Goal: Task Accomplishment & Management: Complete application form

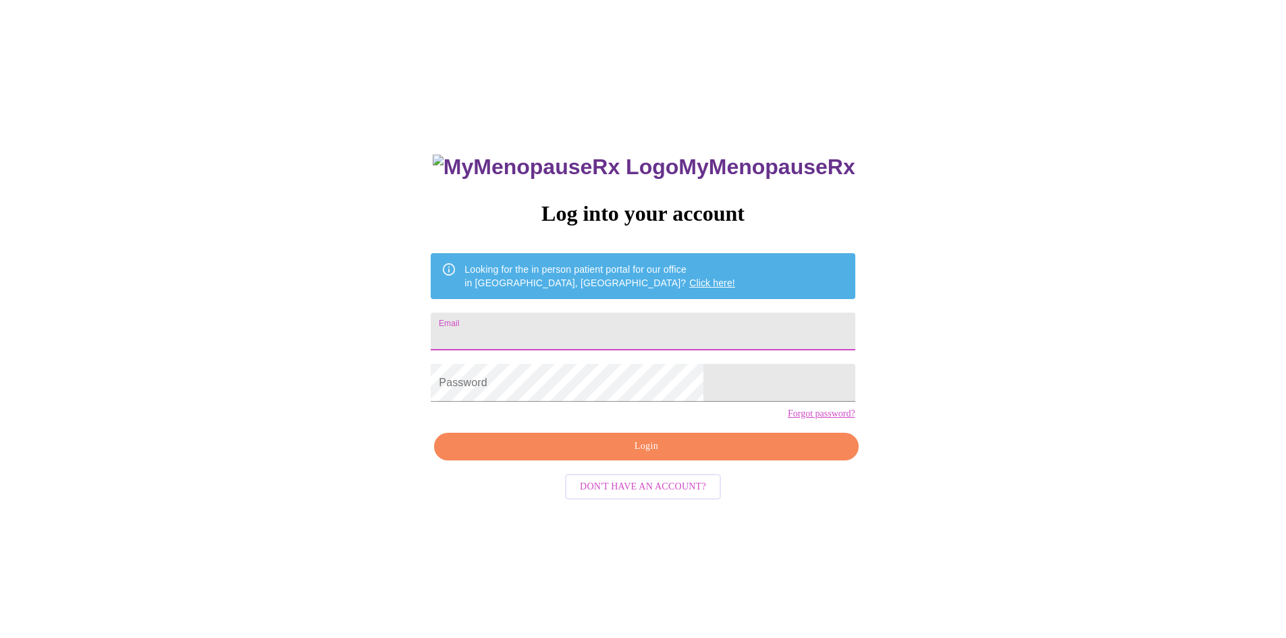
click at [616, 332] on input "Email" at bounding box center [643, 332] width 424 height 38
type input "[EMAIL_ADDRESS][DOMAIN_NAME]"
click at [670, 460] on button "Login" at bounding box center [646, 447] width 424 height 28
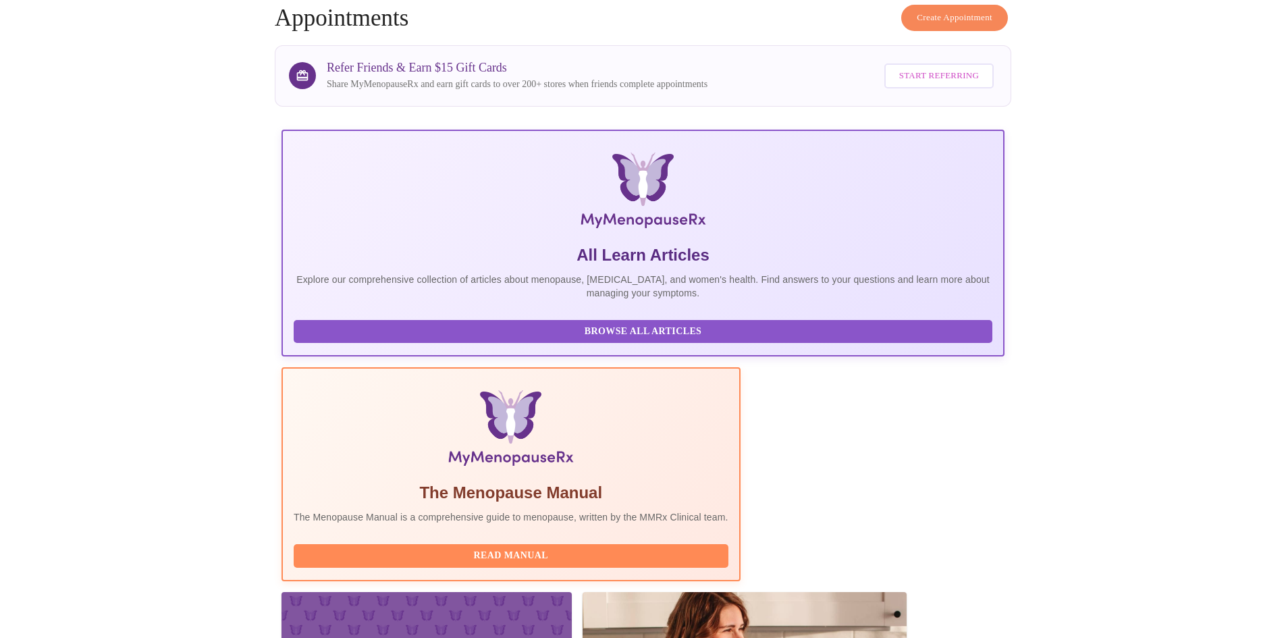
scroll to position [113, 0]
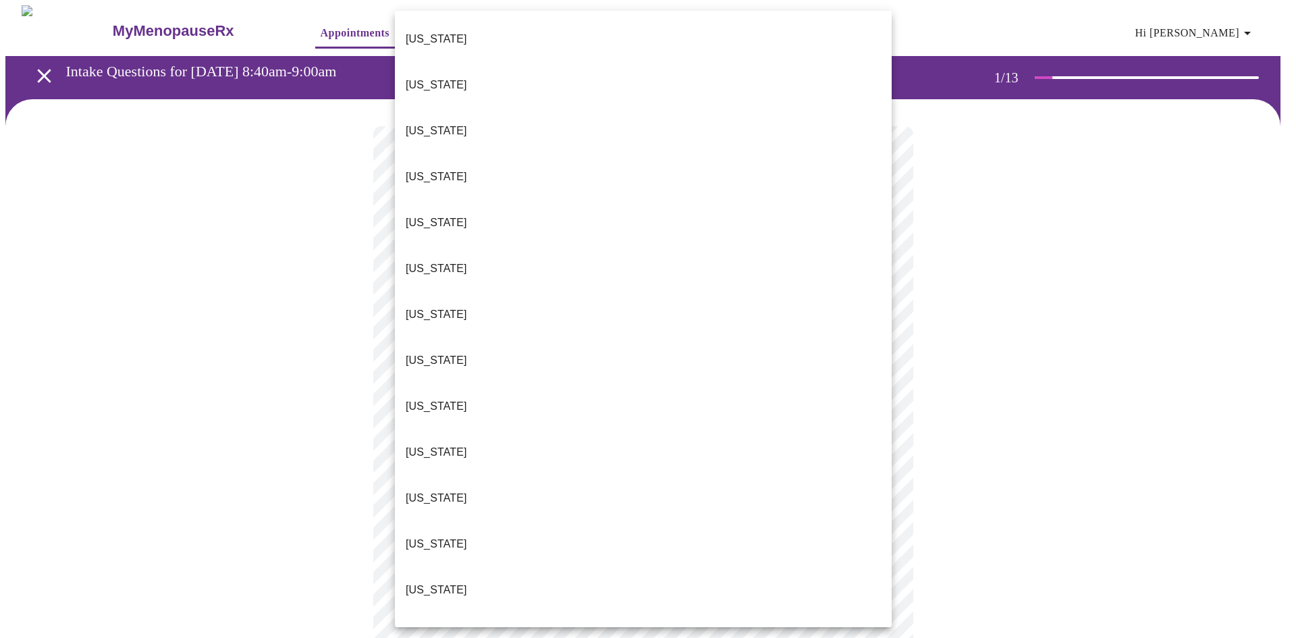
click at [858, 300] on body "MyMenopauseRx Appointments Messaging Labs 1 Uploads Medications Community Refer…" at bounding box center [648, 622] width 1286 height 1234
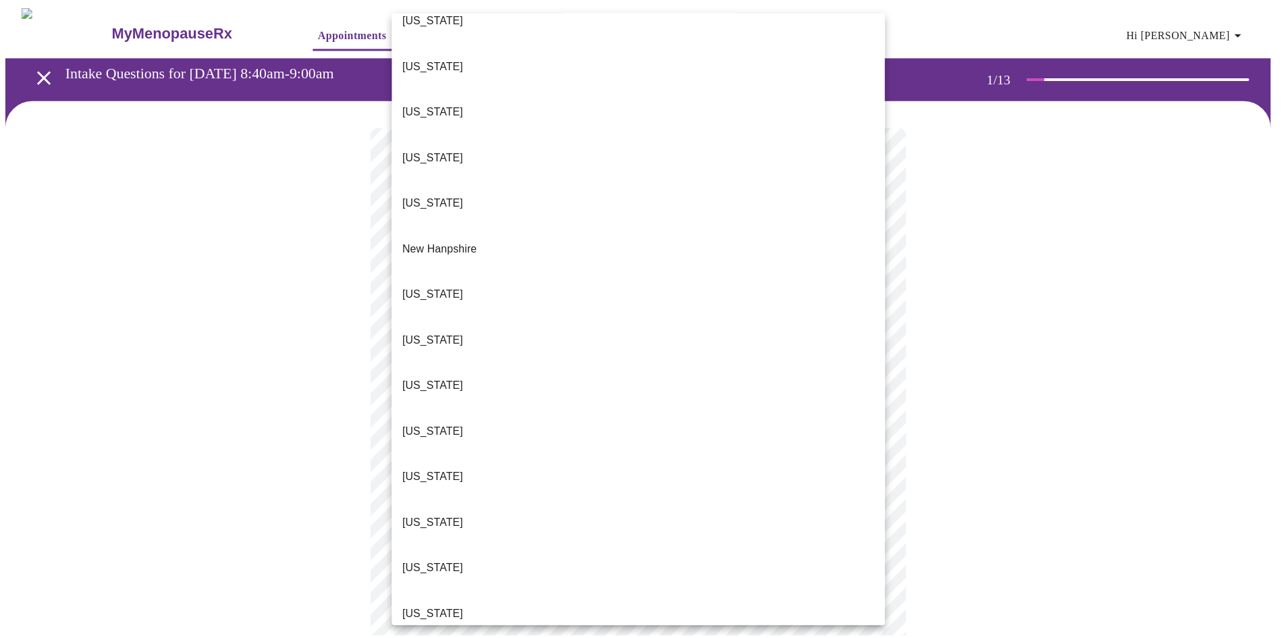
scroll to position [1150, 0]
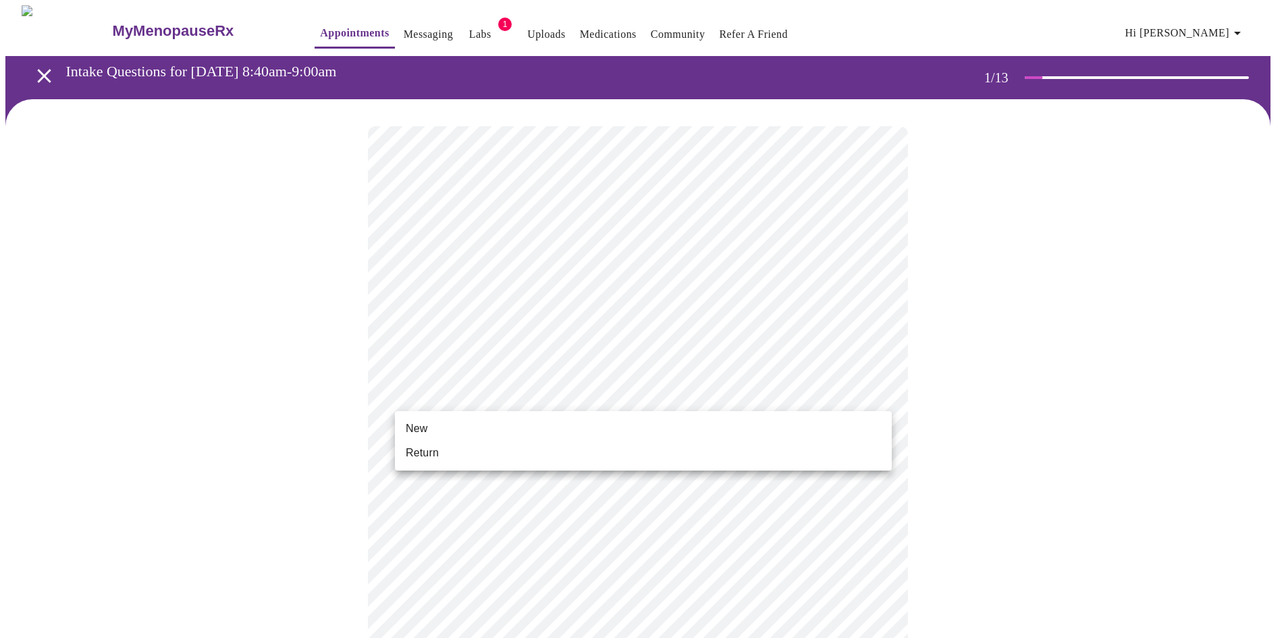
click at [535, 400] on body "MyMenopauseRx Appointments Messaging Labs 1 Uploads Medications Community Refer…" at bounding box center [642, 617] width 1275 height 1225
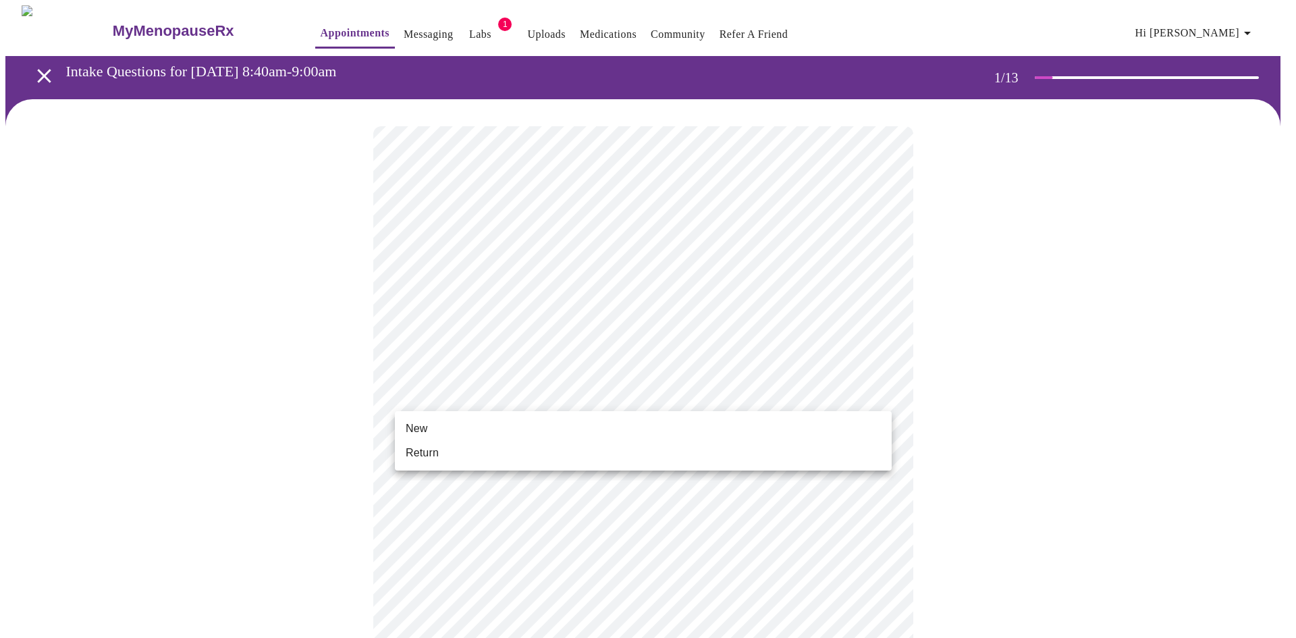
click at [523, 446] on li "Return" at bounding box center [643, 453] width 497 height 24
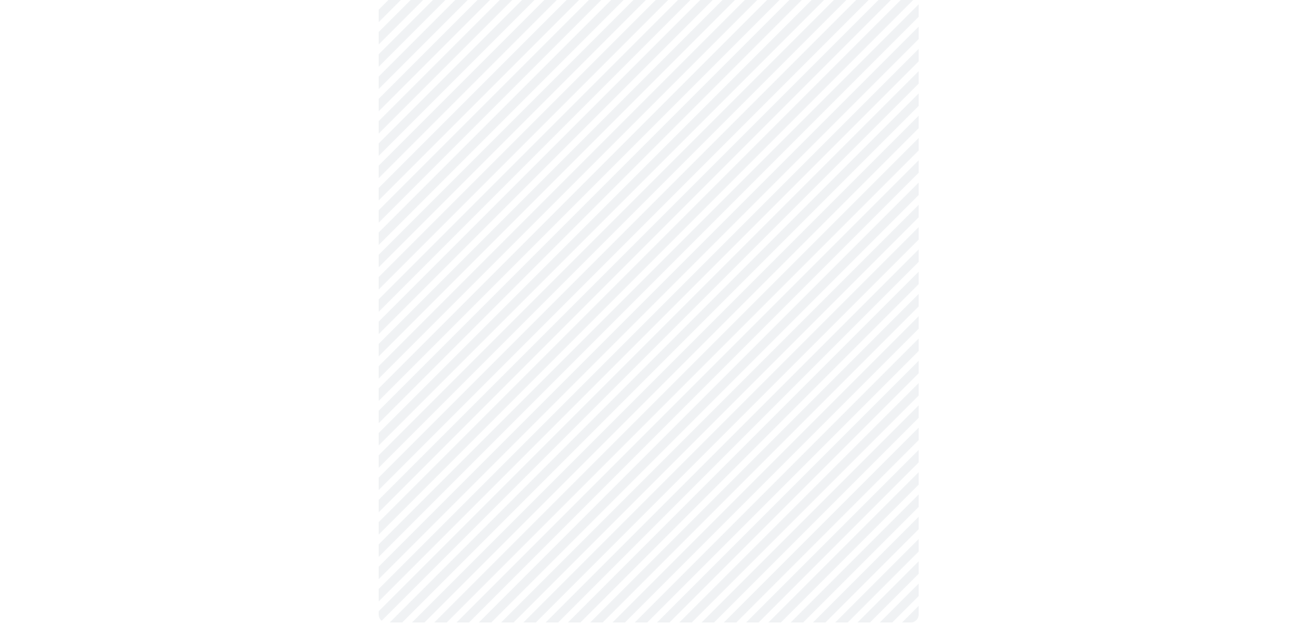
scroll to position [0, 0]
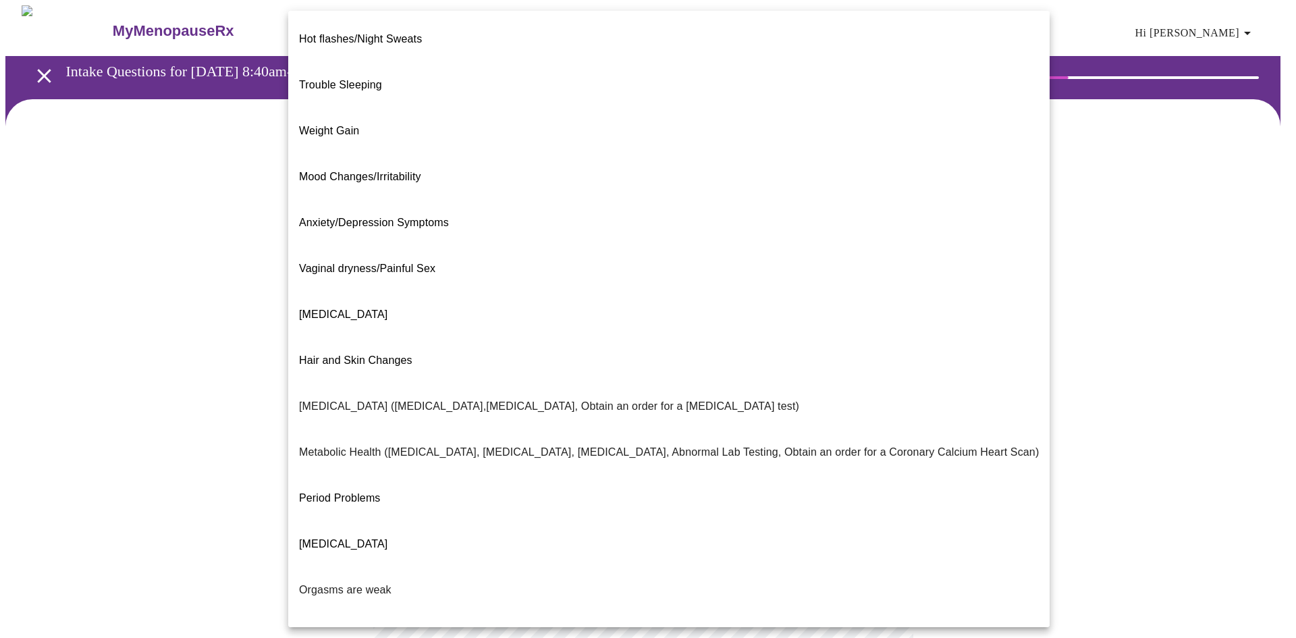
click at [856, 285] on body "MyMenopauseRx Appointments Messaging Labs 1 Uploads Medications Community Refer…" at bounding box center [648, 411] width 1286 height 812
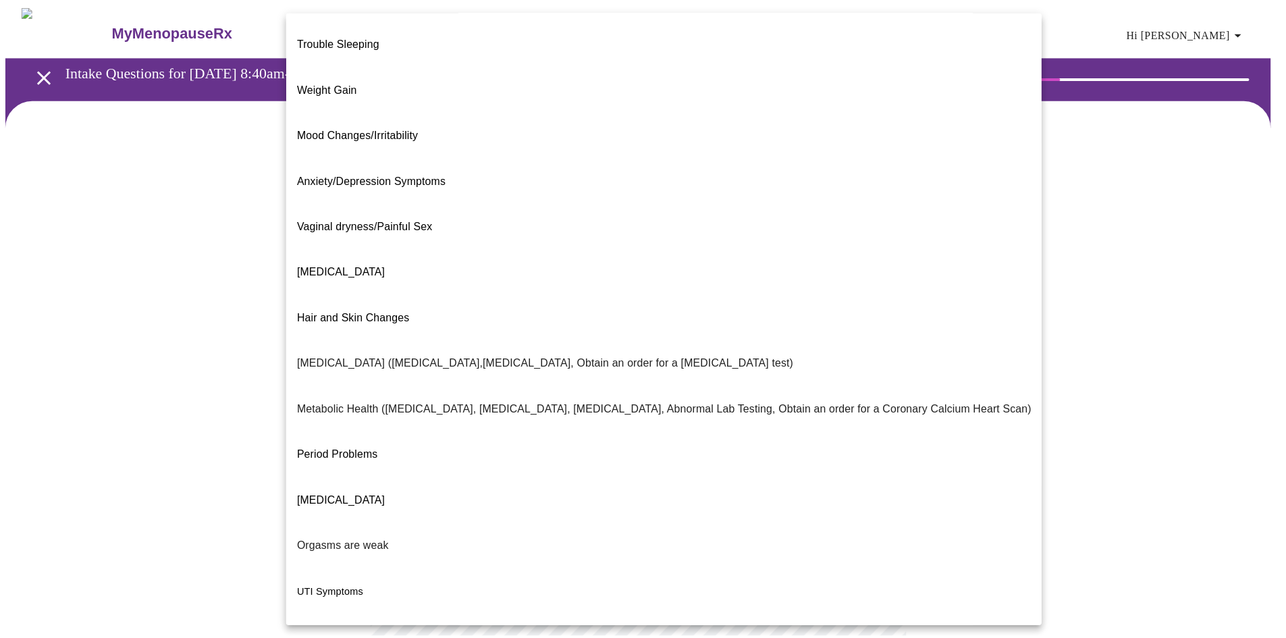
scroll to position [61, 0]
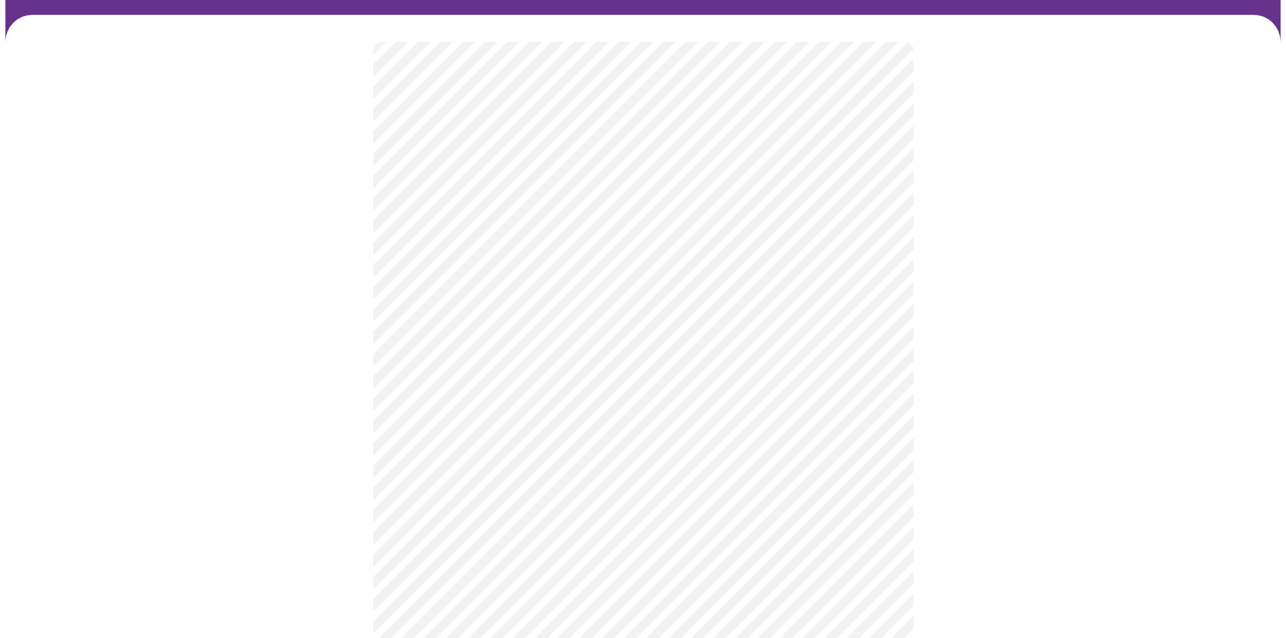
scroll to position [113, 0]
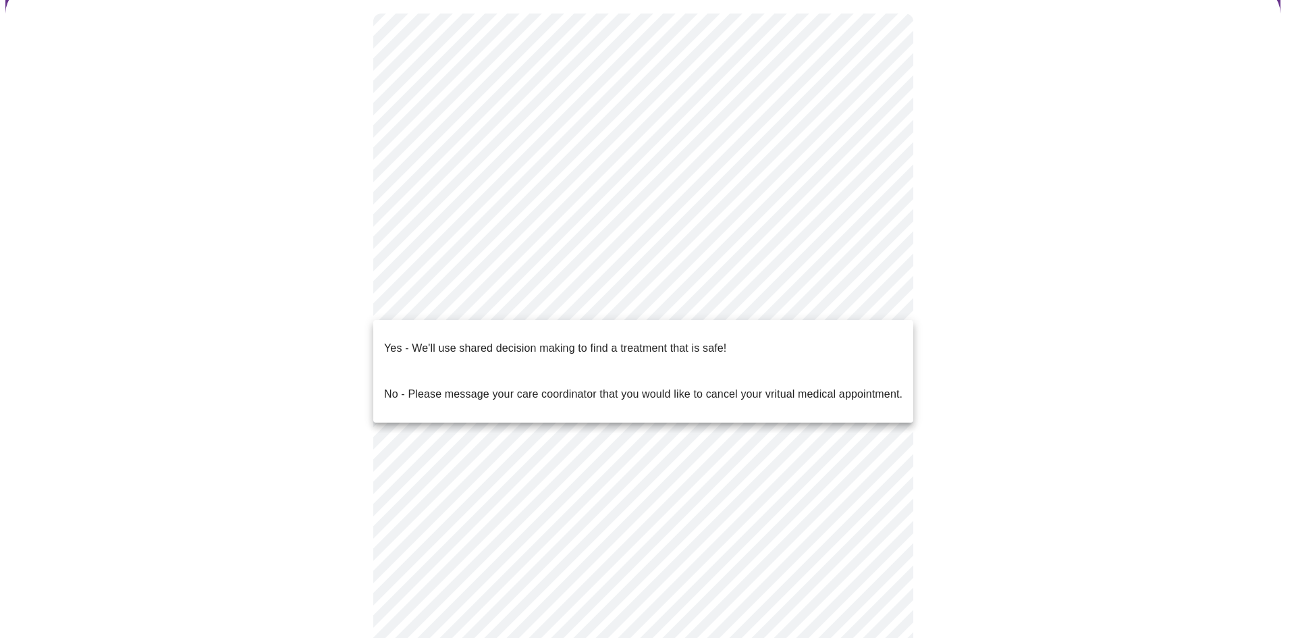
click at [649, 317] on body "MyMenopauseRx Appointments Messaging Labs 1 Uploads Medications Community Refer…" at bounding box center [648, 294] width 1286 height 803
click at [625, 348] on span "Yes - We'll use shared decision making to find a treatment that is safe!" at bounding box center [555, 348] width 342 height 38
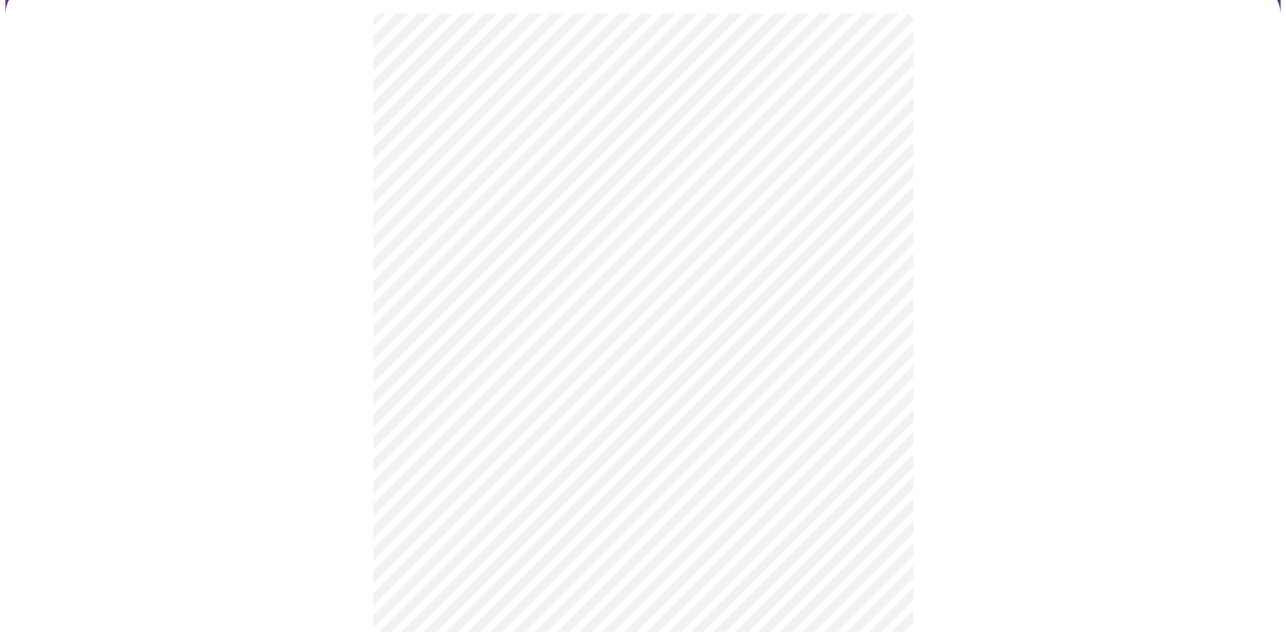
scroll to position [0, 0]
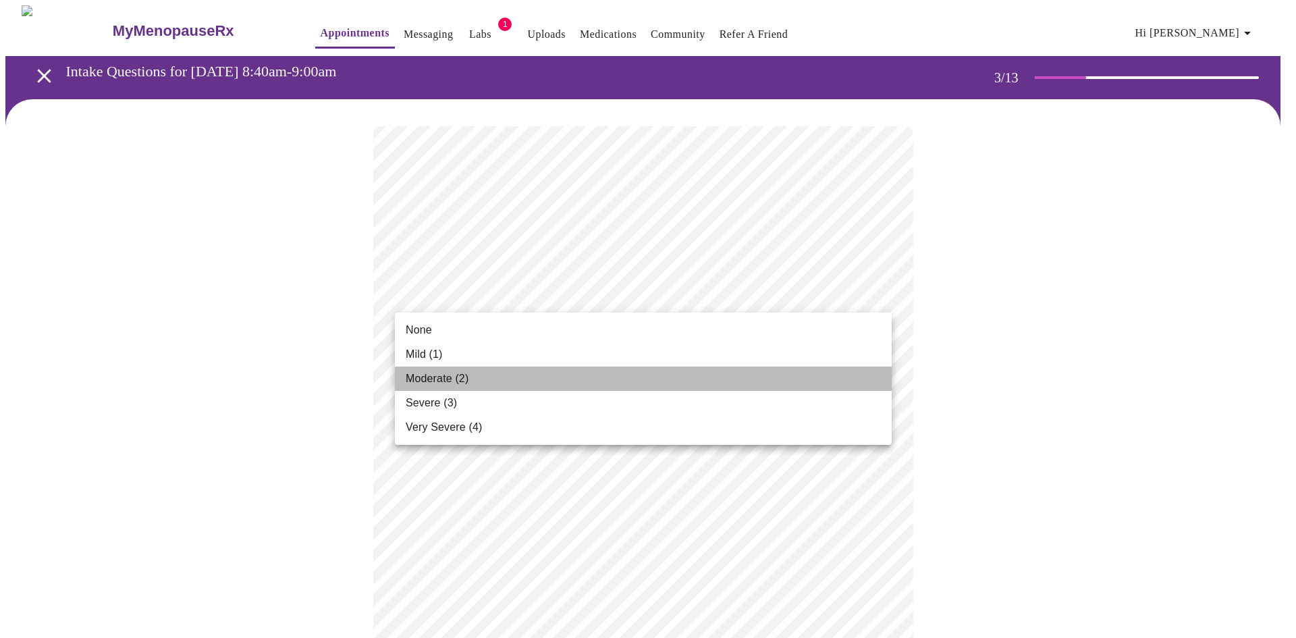
click at [695, 377] on li "Moderate (2)" at bounding box center [643, 379] width 497 height 24
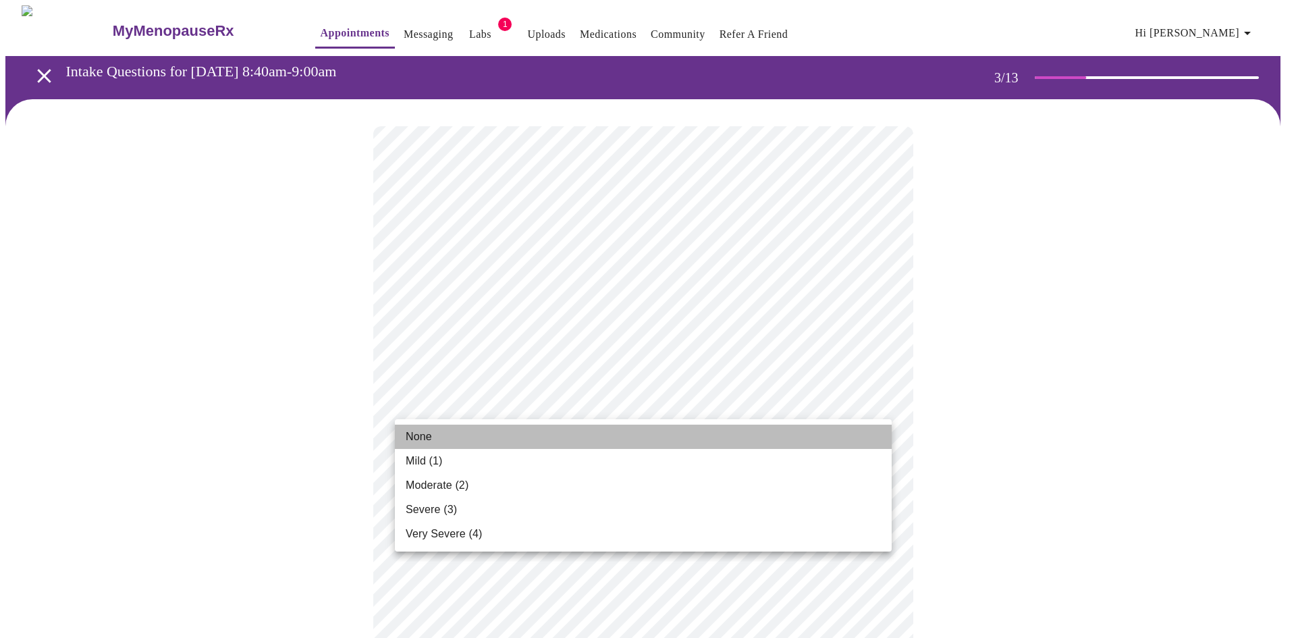
click at [687, 433] on li "None" at bounding box center [643, 437] width 497 height 24
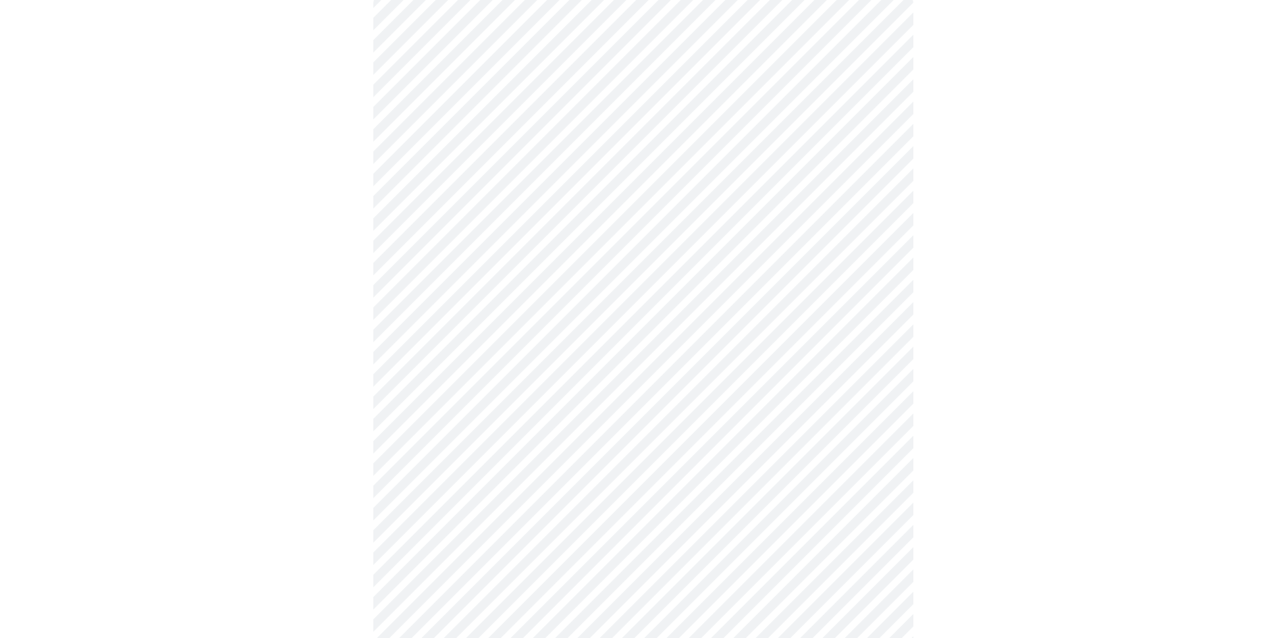
scroll to position [225, 0]
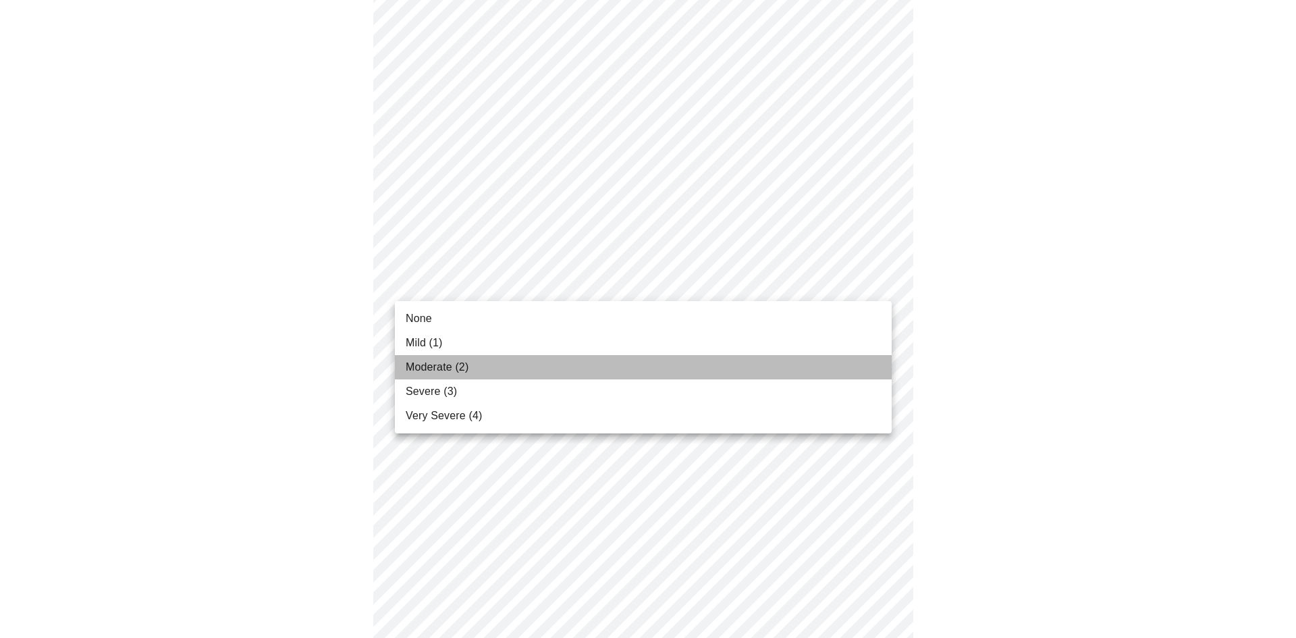
click at [728, 370] on li "Moderate (2)" at bounding box center [643, 367] width 497 height 24
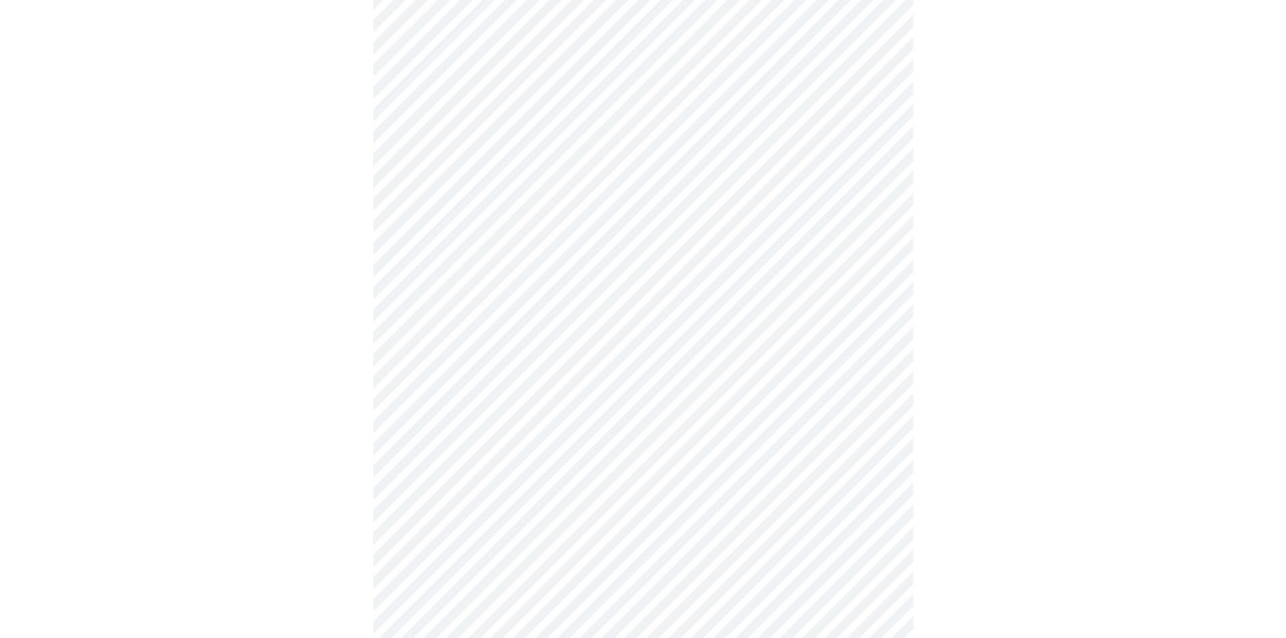
scroll to position [338, 0]
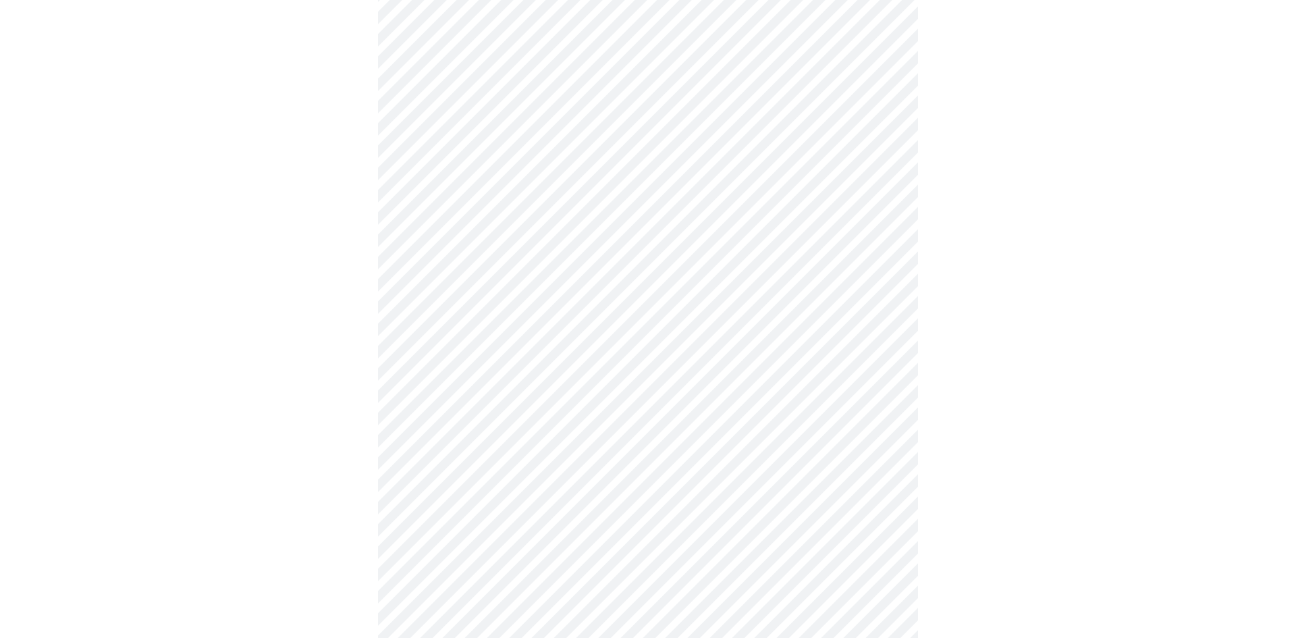
click at [803, 267] on body "MyMenopauseRx Appointments Messaging Labs 1 Uploads Medications Community Refer…" at bounding box center [648, 537] width 1286 height 1739
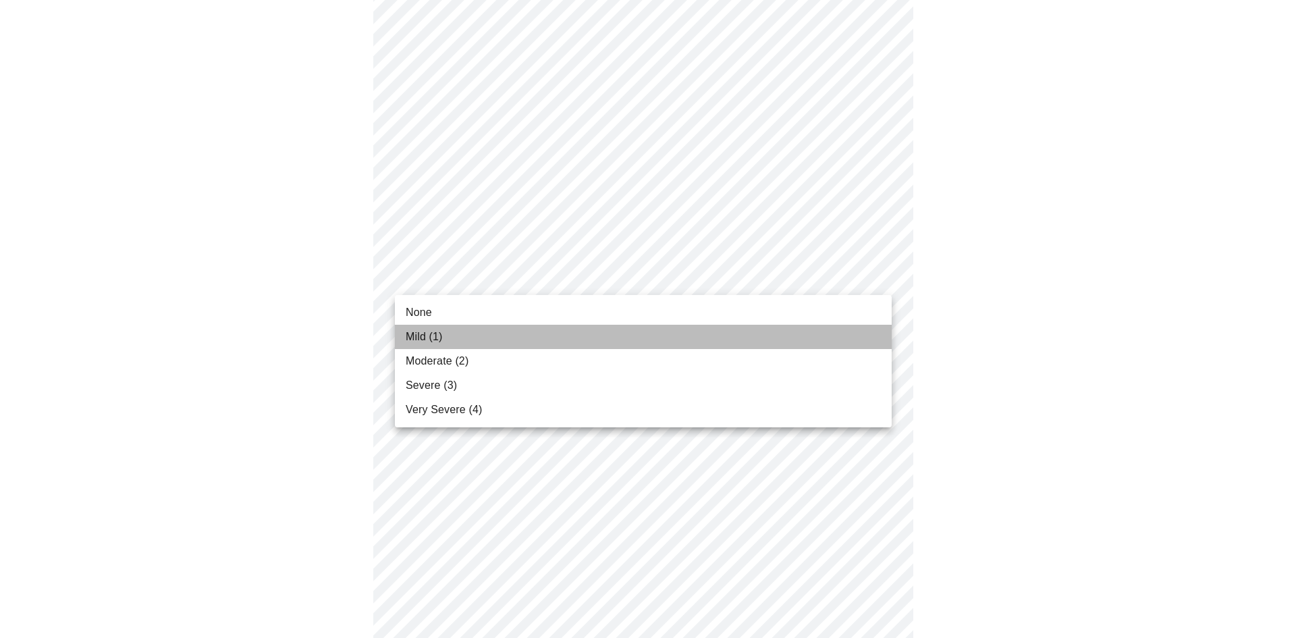
click at [754, 326] on li "Mild (1)" at bounding box center [643, 337] width 497 height 24
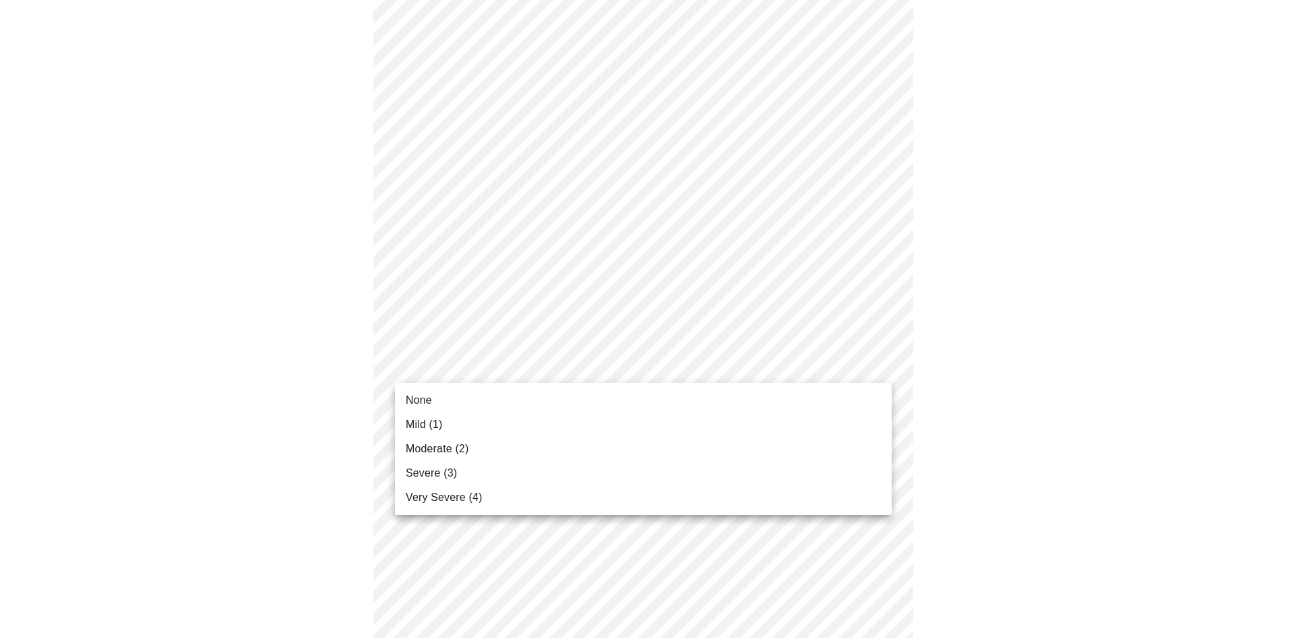
click at [770, 365] on body "MyMenopauseRx Appointments Messaging Labs 1 Uploads Medications Community Refer…" at bounding box center [648, 528] width 1286 height 1720
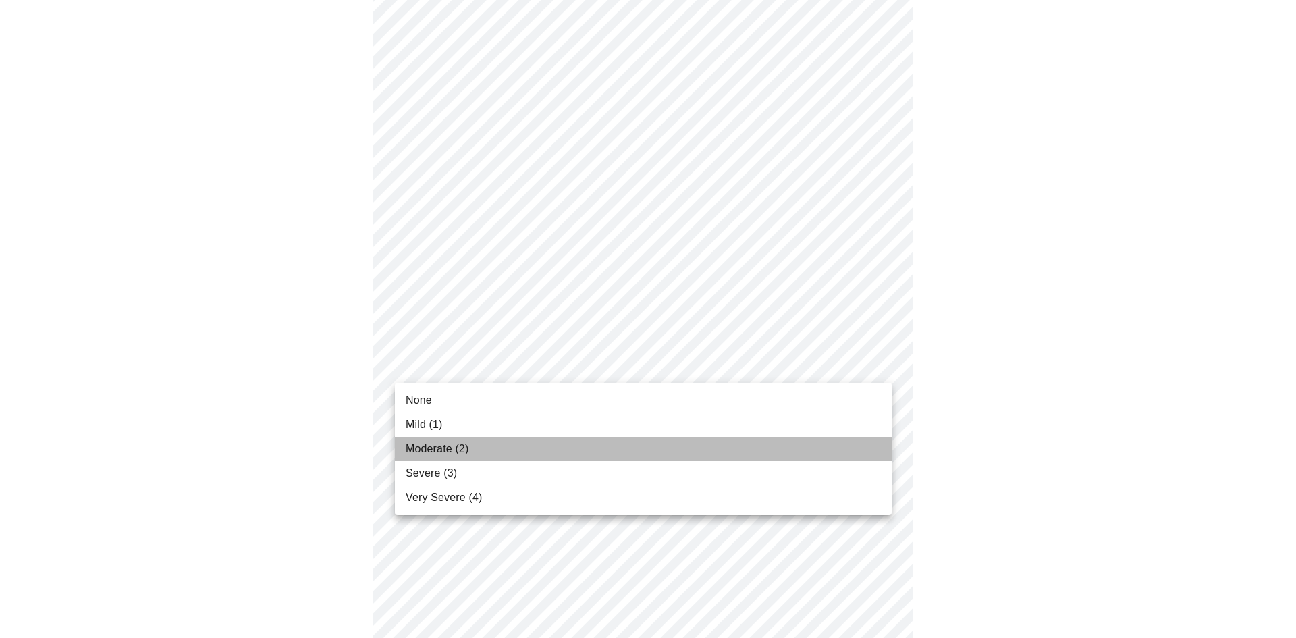
click at [721, 446] on li "Moderate (2)" at bounding box center [643, 449] width 497 height 24
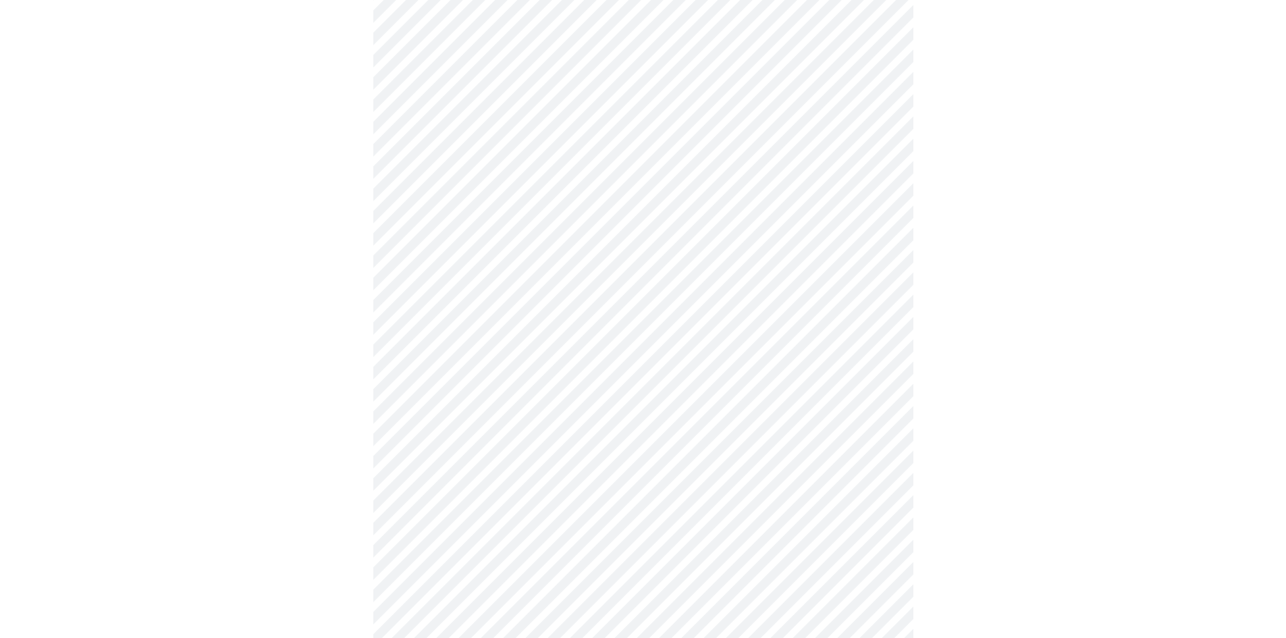
scroll to position [562, 0]
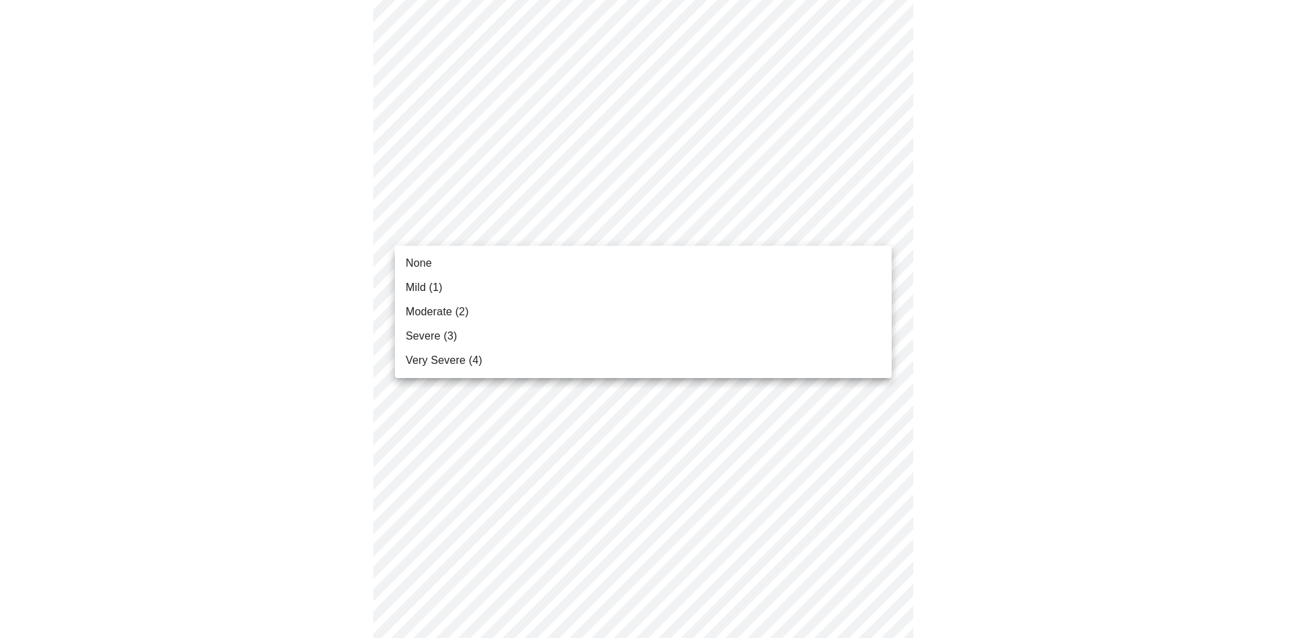
click at [778, 224] on body "MyMenopauseRx Appointments Messaging Labs 1 Uploads Medications Community Refer…" at bounding box center [648, 293] width 1286 height 1701
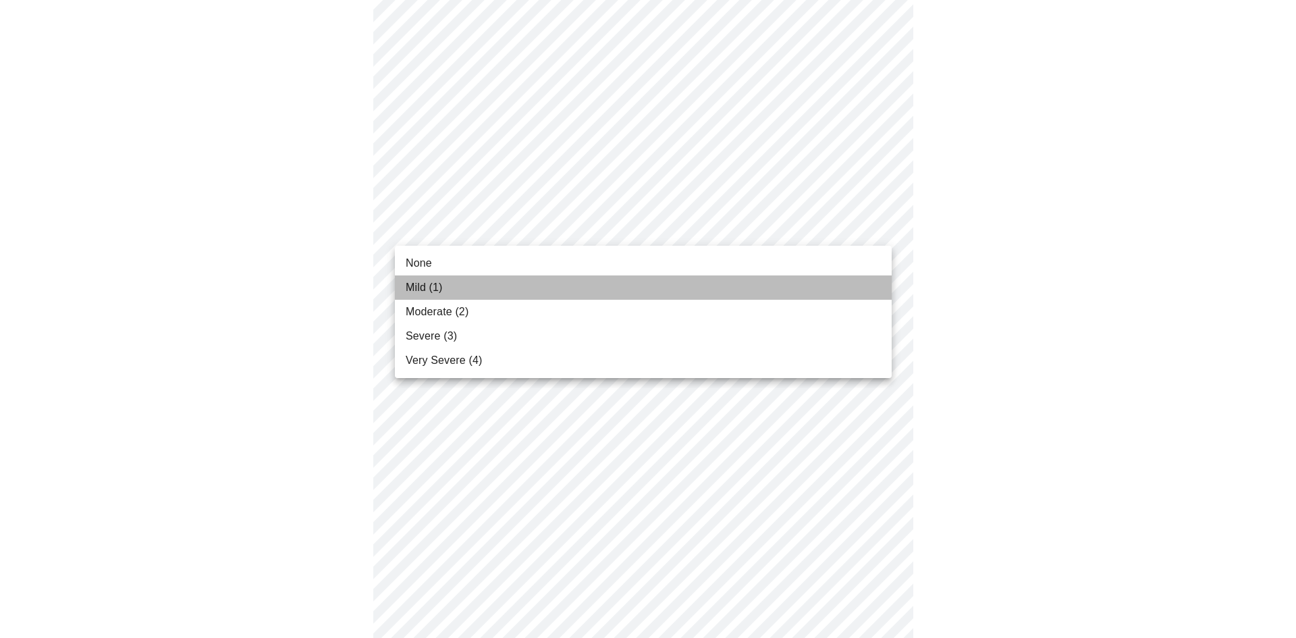
click at [758, 294] on li "Mild (1)" at bounding box center [643, 287] width 497 height 24
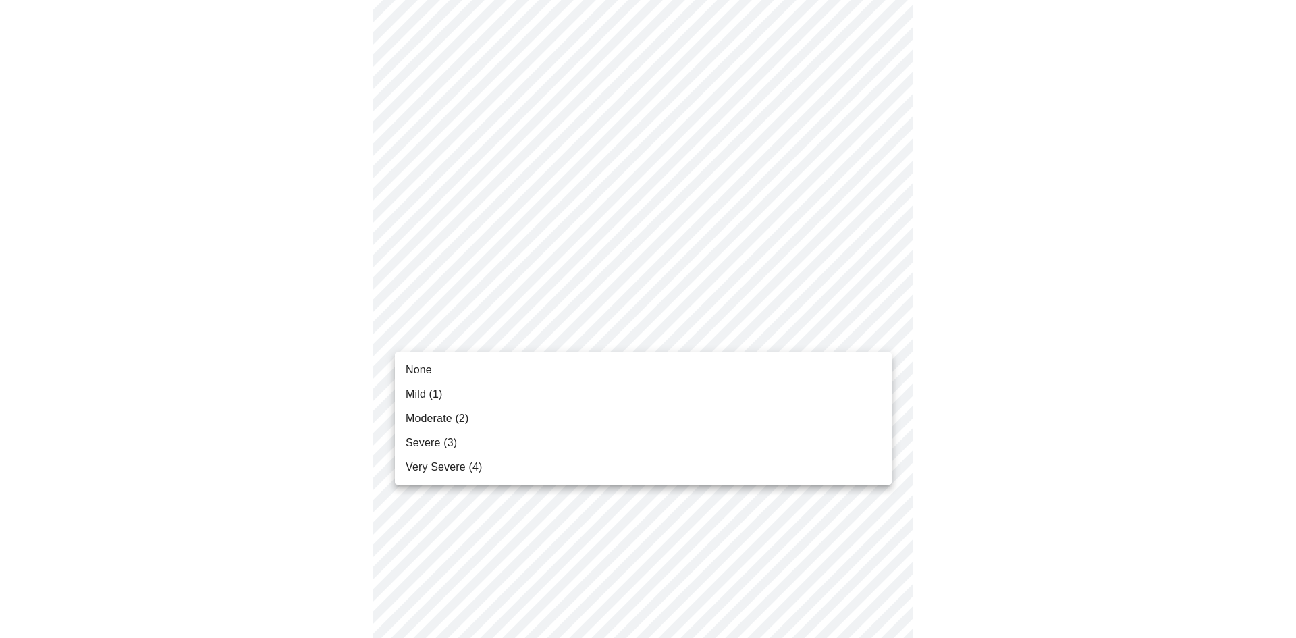
click at [776, 329] on body "MyMenopauseRx Appointments Messaging Labs 1 Uploads Medications Community Refer…" at bounding box center [648, 284] width 1286 height 1682
click at [733, 242] on div at bounding box center [648, 319] width 1296 height 638
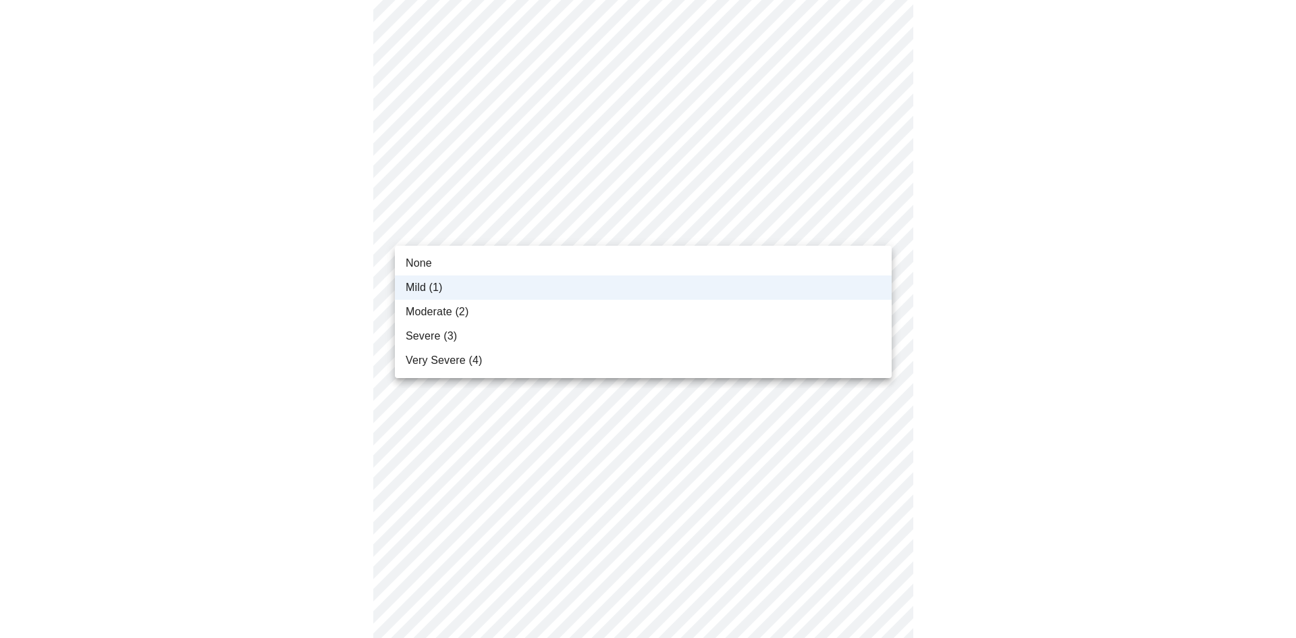
click at [733, 236] on body "MyMenopauseRx Appointments Messaging Labs 1 Uploads Medications Community Refer…" at bounding box center [648, 284] width 1286 height 1682
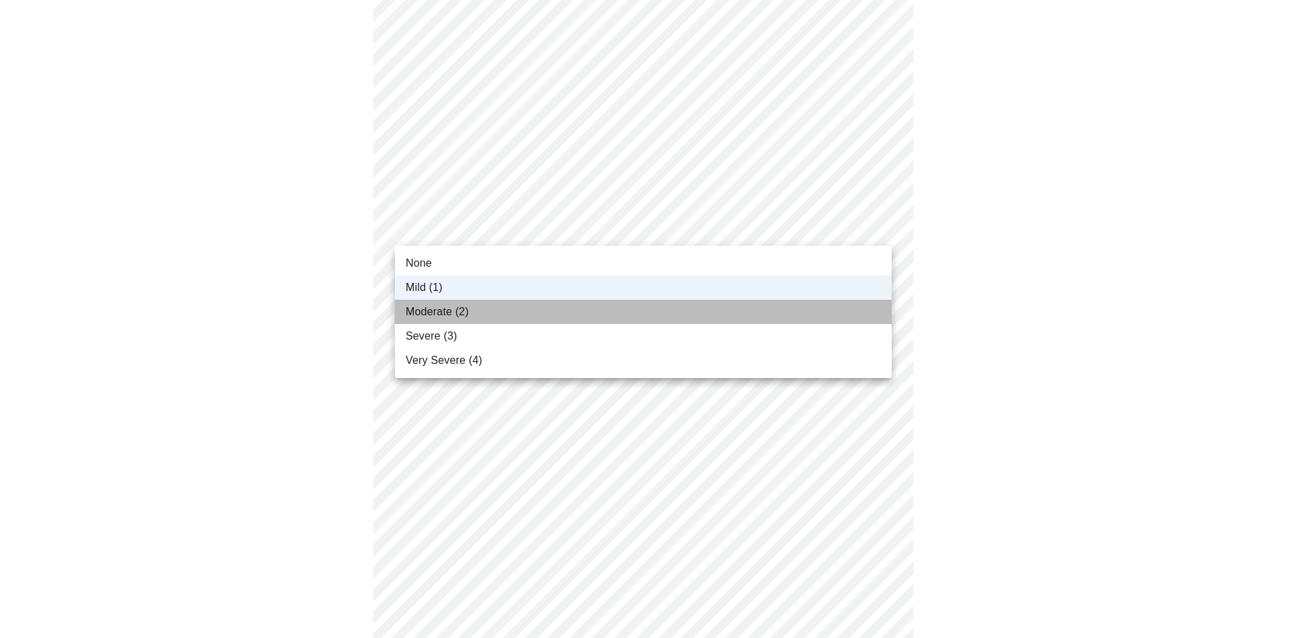
click at [729, 316] on li "Moderate (2)" at bounding box center [643, 312] width 497 height 24
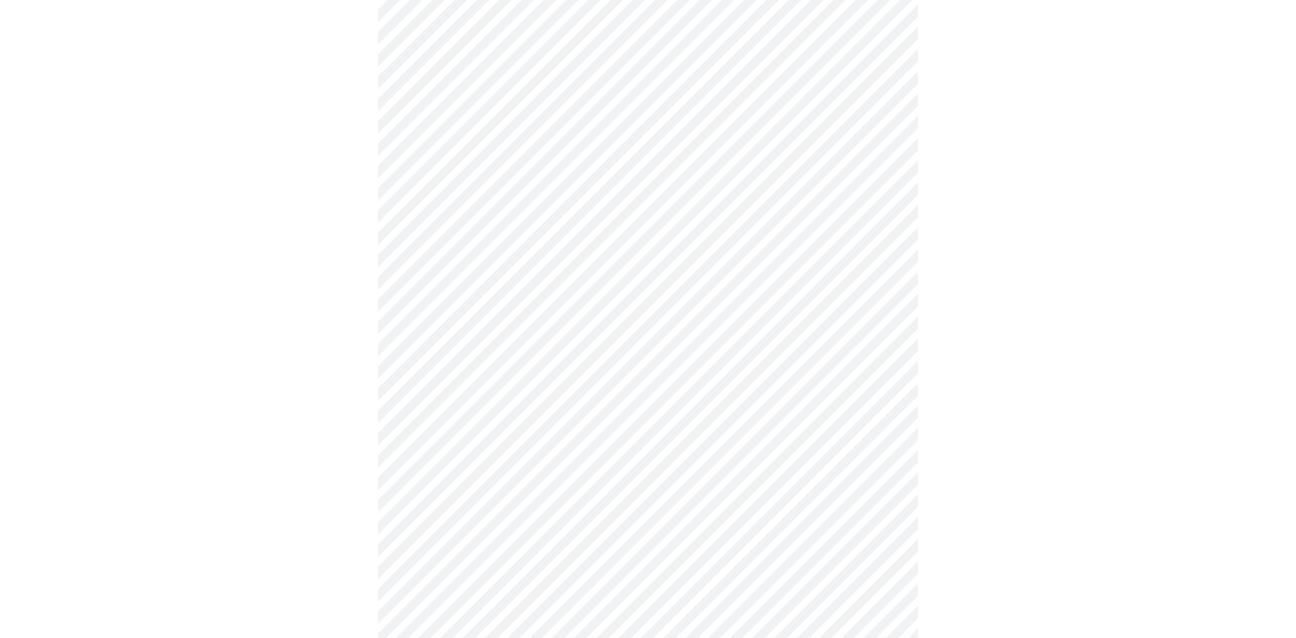
click at [746, 342] on body "MyMenopauseRx Appointments Messaging Labs 1 Uploads Medications Community Refer…" at bounding box center [648, 284] width 1286 height 1682
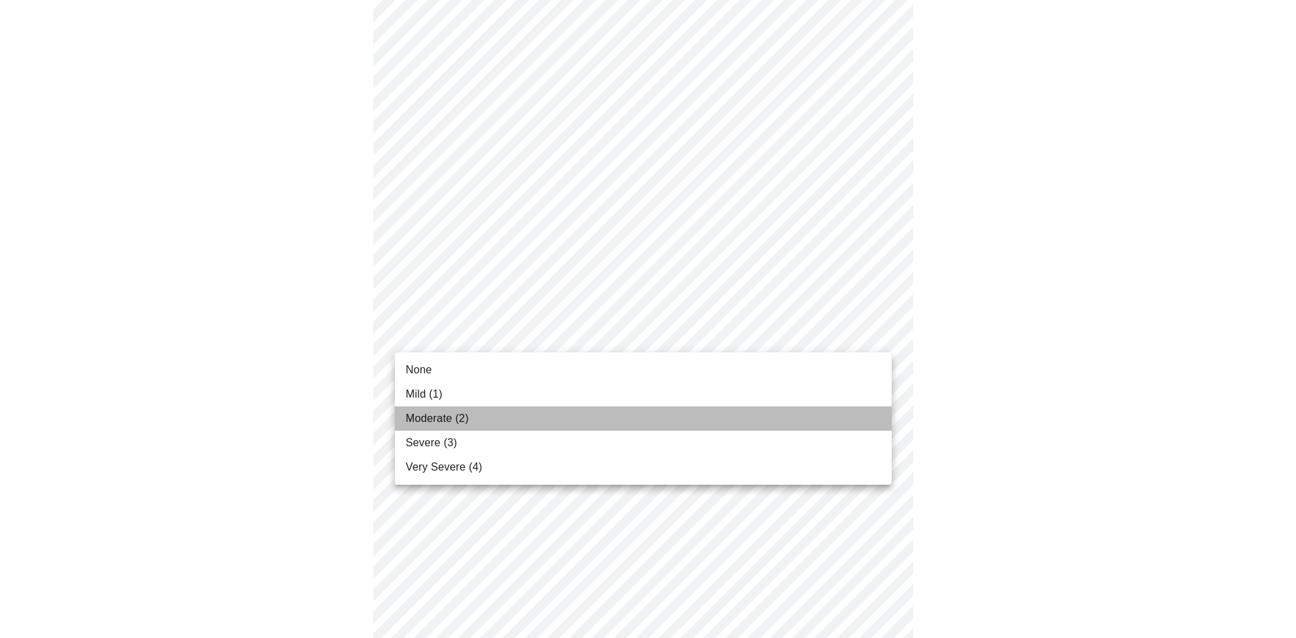
click at [737, 423] on li "Moderate (2)" at bounding box center [643, 418] width 497 height 24
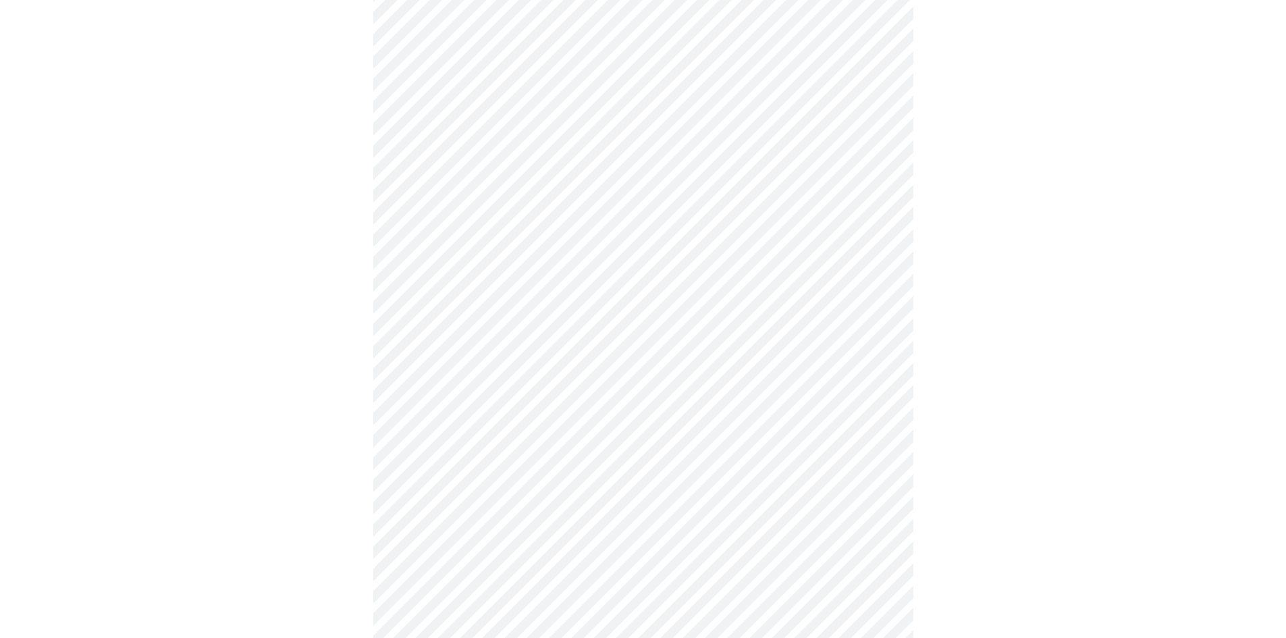
scroll to position [788, 0]
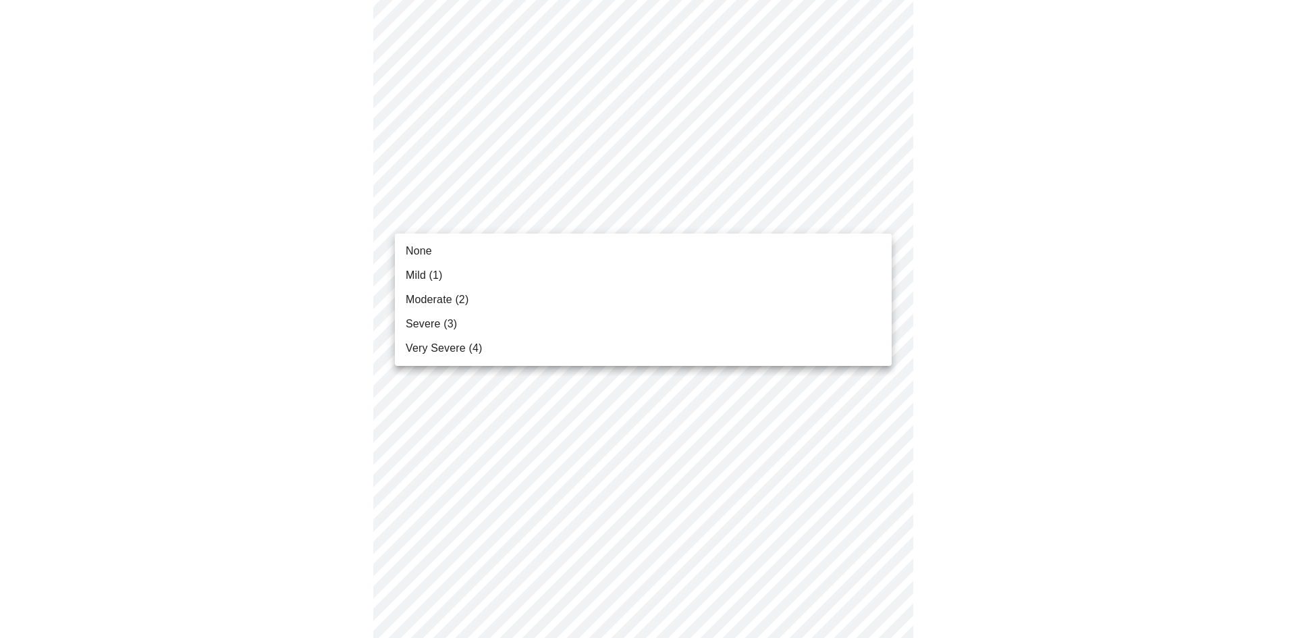
click at [680, 223] on body "MyMenopauseRx Appointments Messaging Labs 1 Uploads Medications Community Refer…" at bounding box center [648, 49] width 1286 height 1664
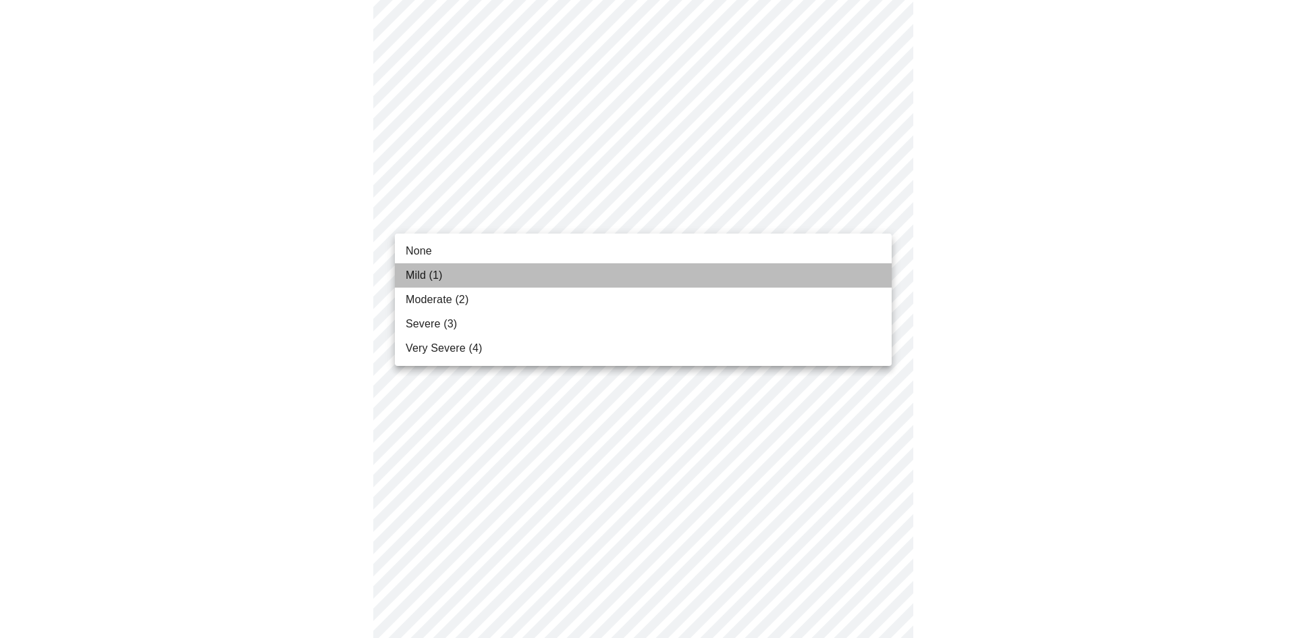
click at [675, 269] on li "Mild (1)" at bounding box center [643, 275] width 497 height 24
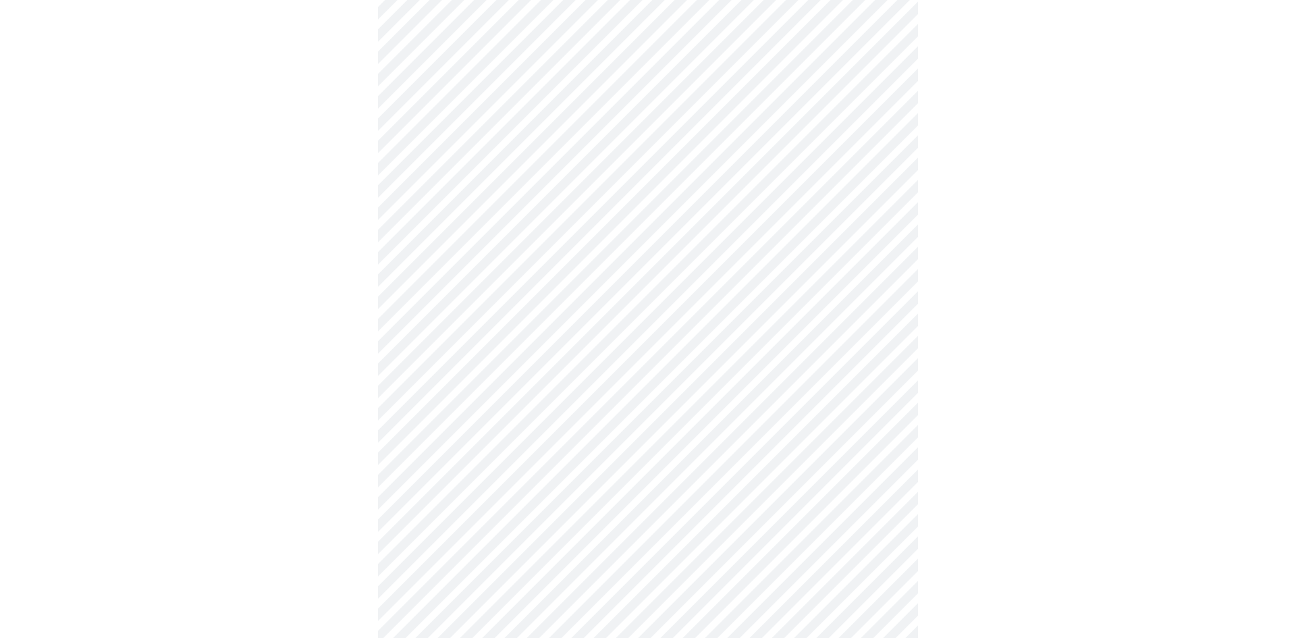
click at [706, 328] on body "MyMenopauseRx Appointments Messaging Labs 1 Uploads Medications Community Refer…" at bounding box center [648, 39] width 1286 height 1645
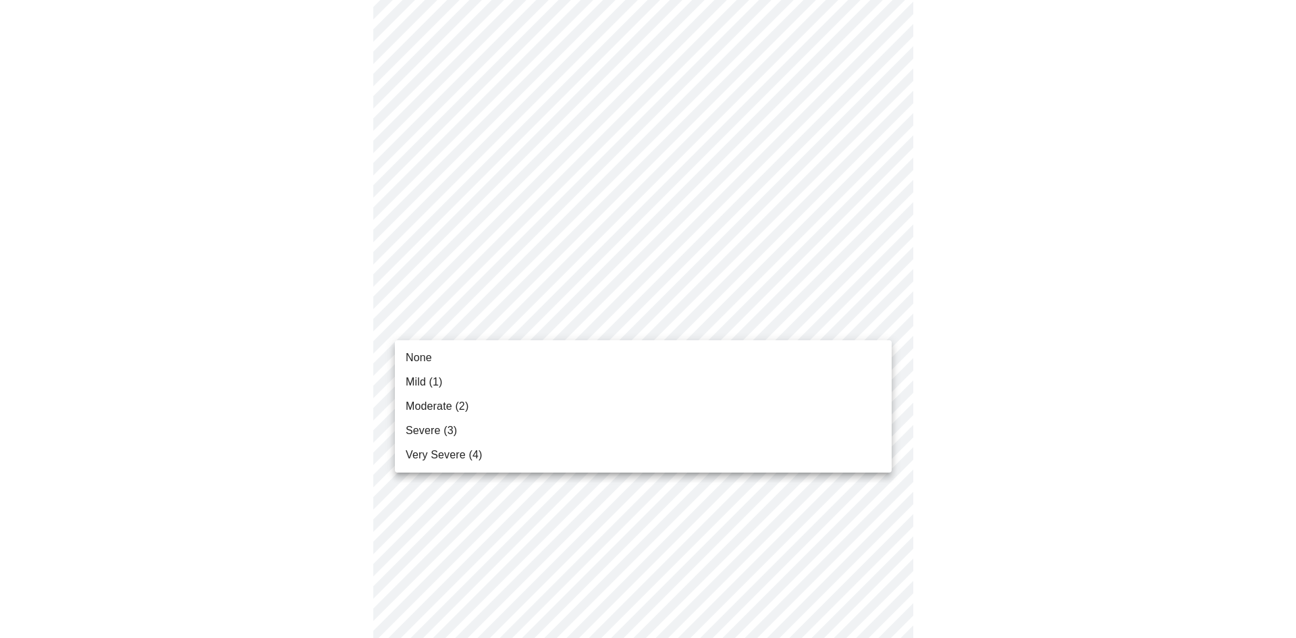
click at [649, 374] on li "Mild (1)" at bounding box center [643, 382] width 497 height 24
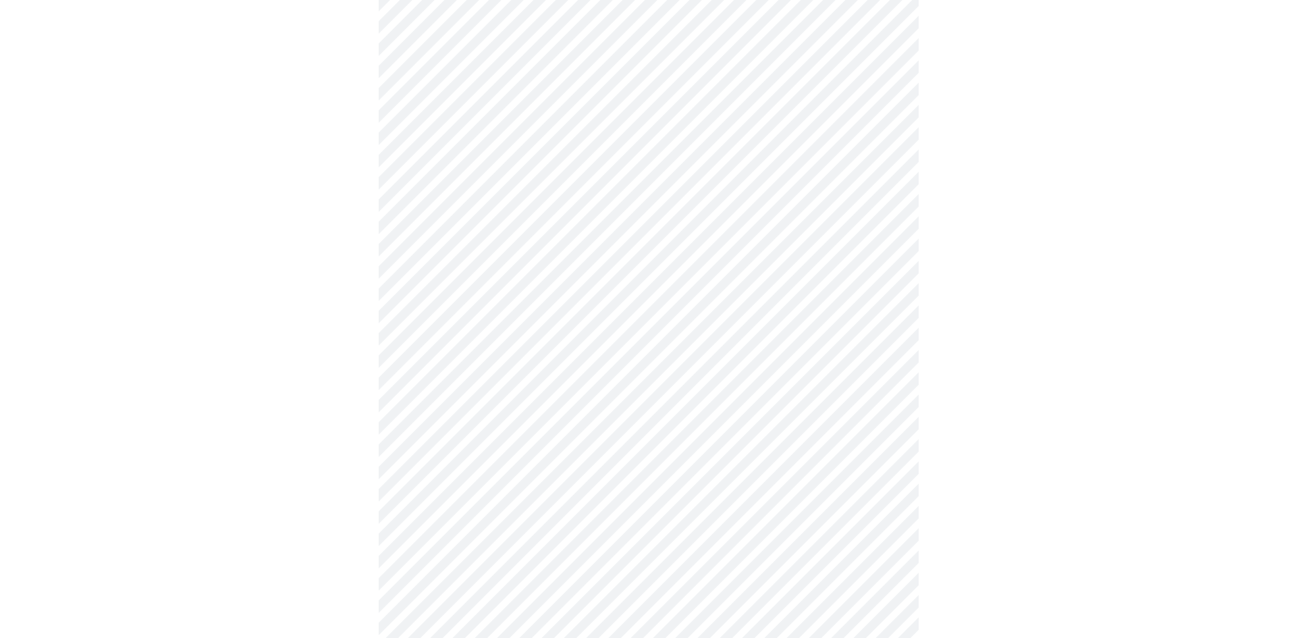
scroll to position [988, 0]
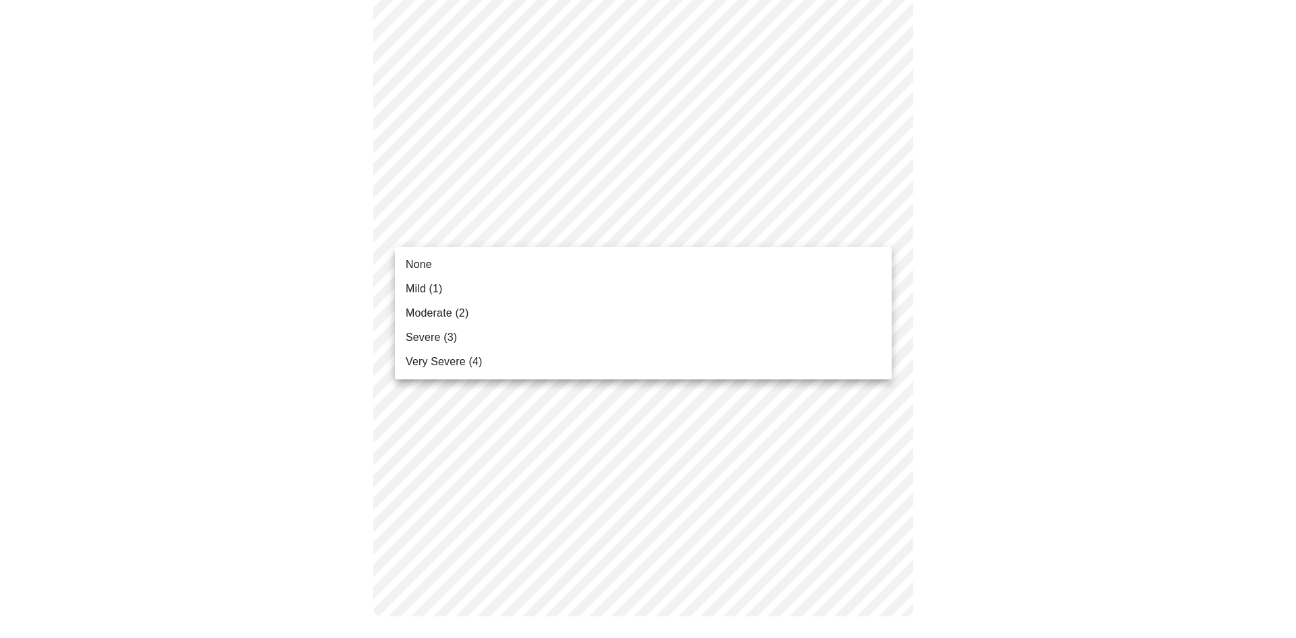
click at [674, 255] on li "None" at bounding box center [643, 265] width 497 height 24
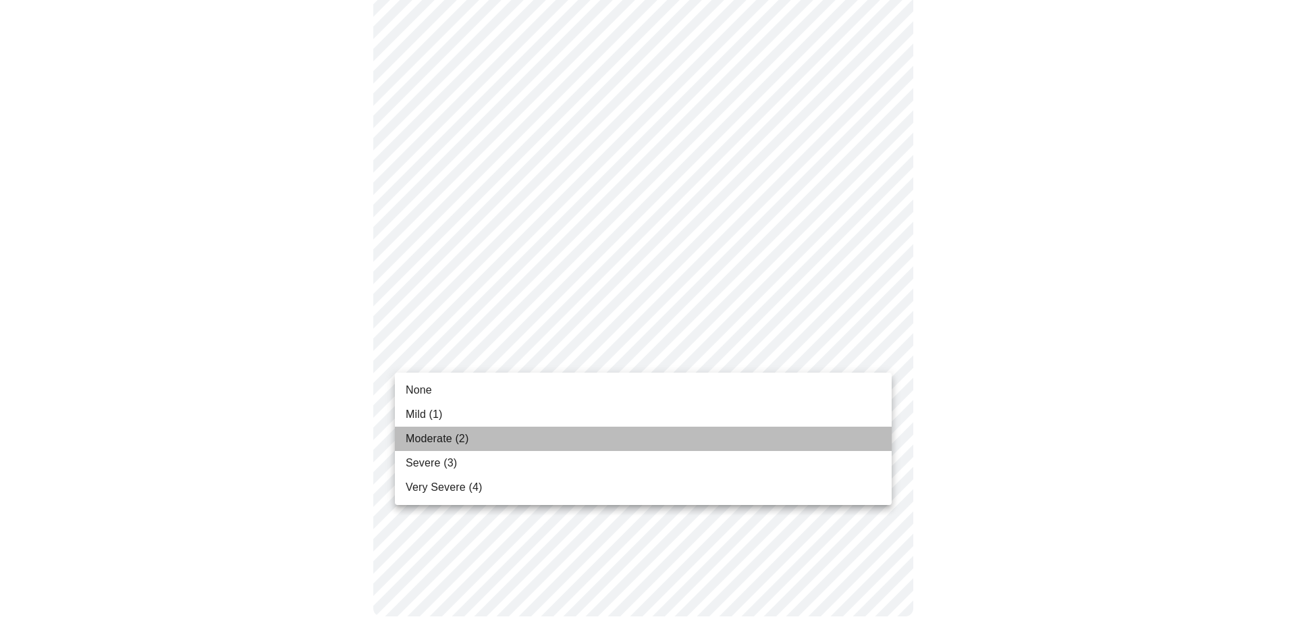
click at [641, 444] on li "Moderate (2)" at bounding box center [643, 439] width 497 height 24
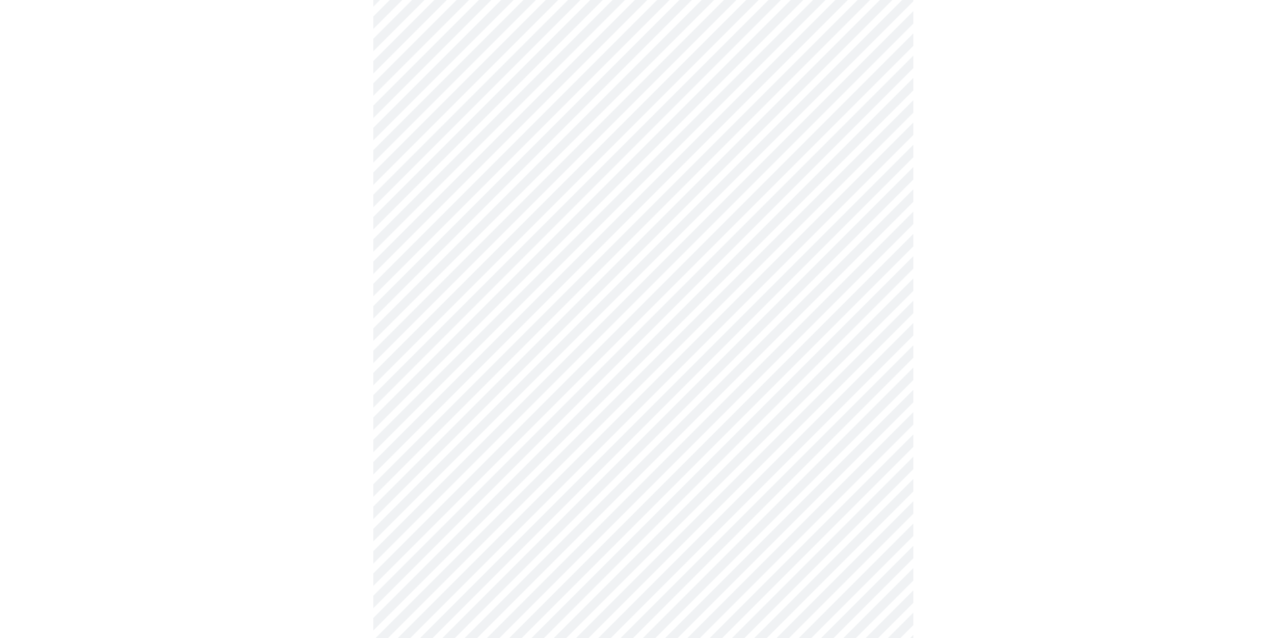
scroll to position [338, 0]
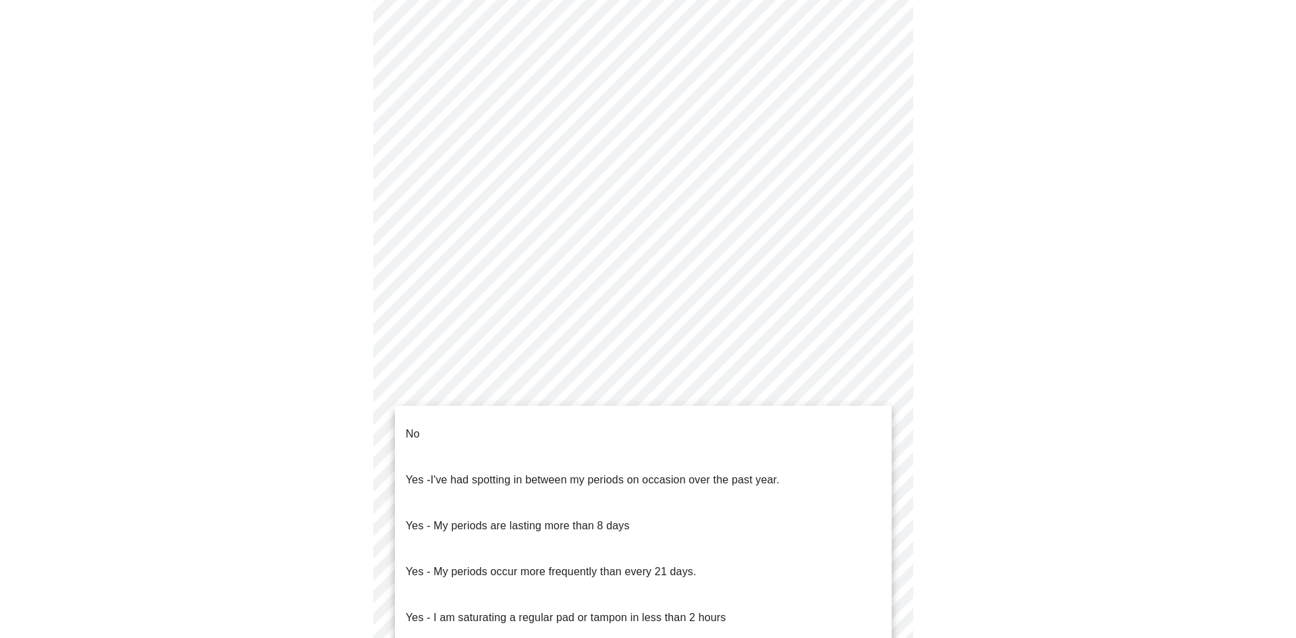
click at [427, 438] on body "MyMenopauseRx Appointments Messaging Labs 1 Uploads Medications Community Refer…" at bounding box center [648, 307] width 1286 height 1278
click at [410, 426] on p "No" at bounding box center [413, 434] width 14 height 16
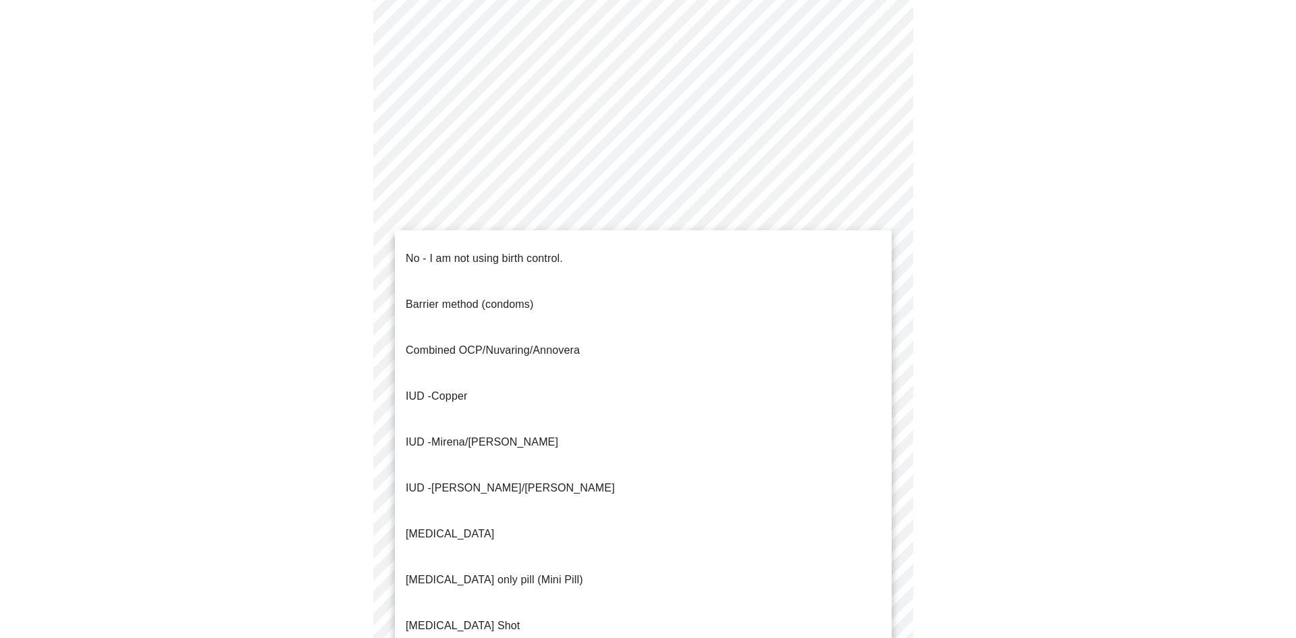
click at [621, 527] on body "MyMenopauseRx Appointments Messaging Labs 1 Uploads Medications Community Refer…" at bounding box center [648, 303] width 1286 height 1270
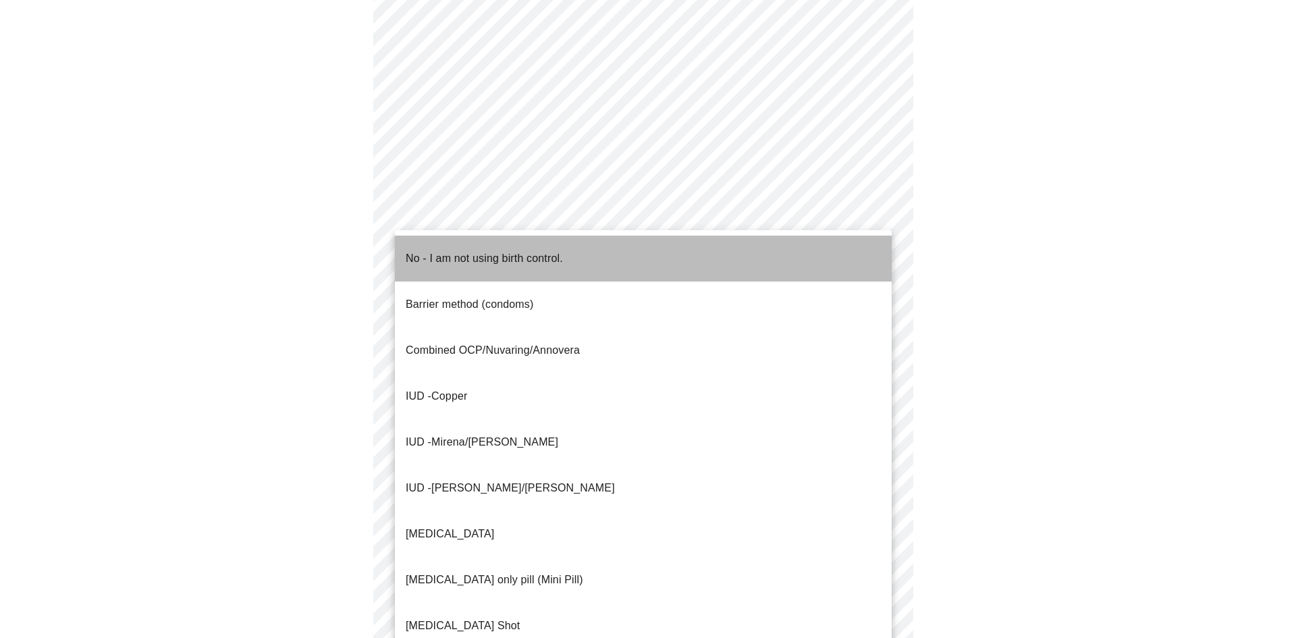
click at [557, 250] on p "No - I am not using birth control." at bounding box center [484, 258] width 157 height 16
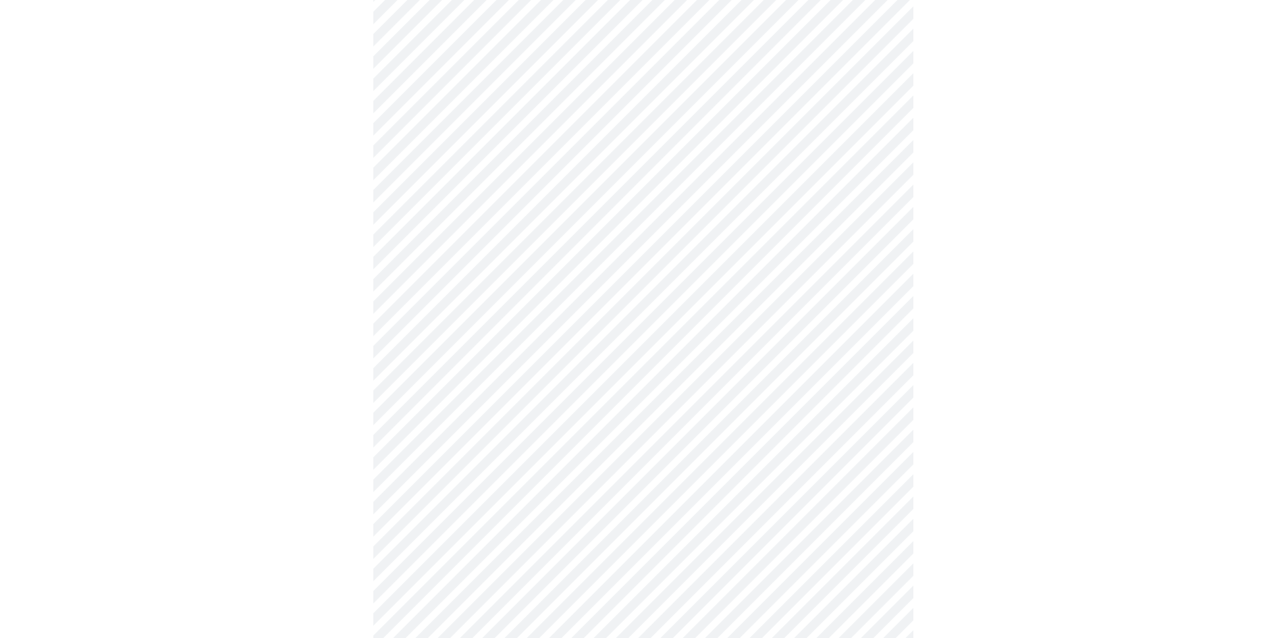
click at [1048, 525] on div at bounding box center [642, 346] width 1275 height 1168
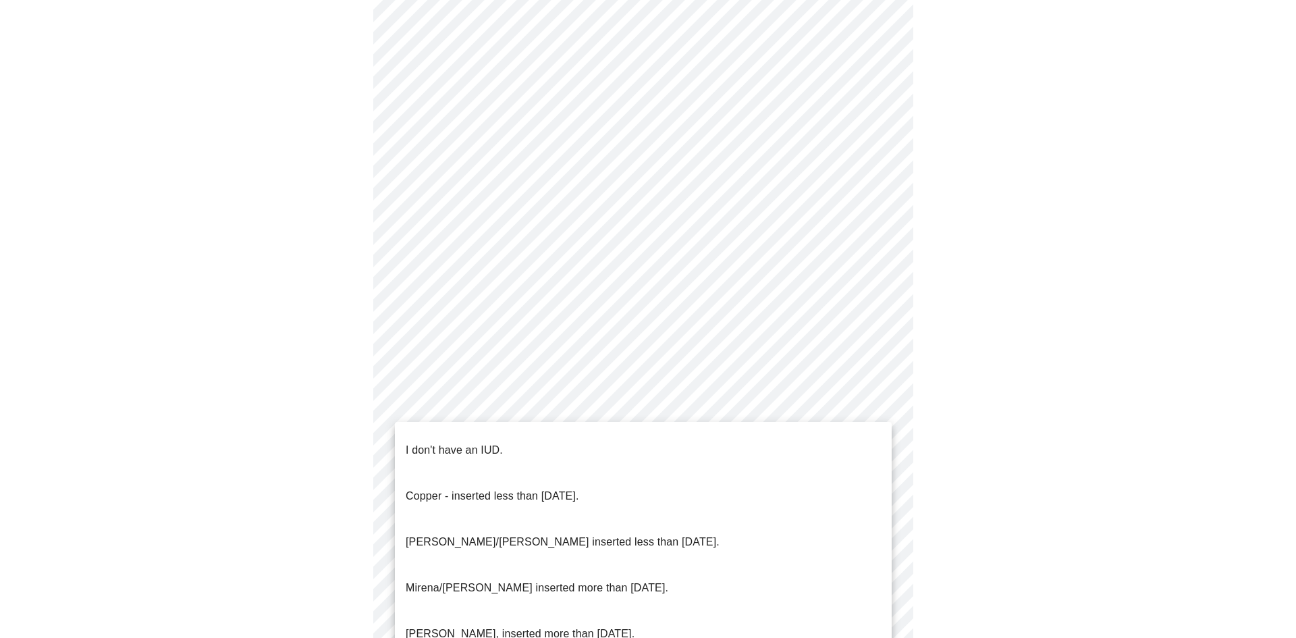
click at [872, 405] on body "MyMenopauseRx Appointments Messaging Labs 1 Uploads Medications Community Refer…" at bounding box center [648, 74] width 1286 height 1262
click at [849, 443] on li "I don't have an IUD." at bounding box center [643, 450] width 497 height 46
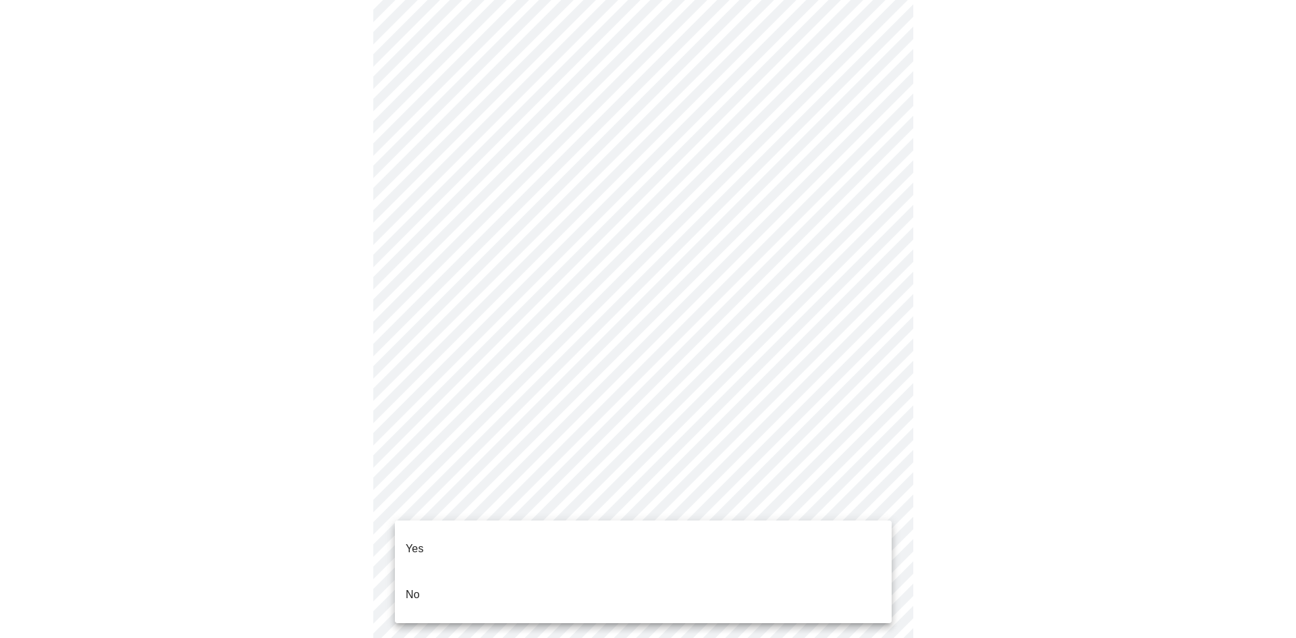
click at [859, 512] on body "MyMenopauseRx Appointments Messaging Labs 1 Uploads Medications Community Refer…" at bounding box center [648, 70] width 1286 height 1254
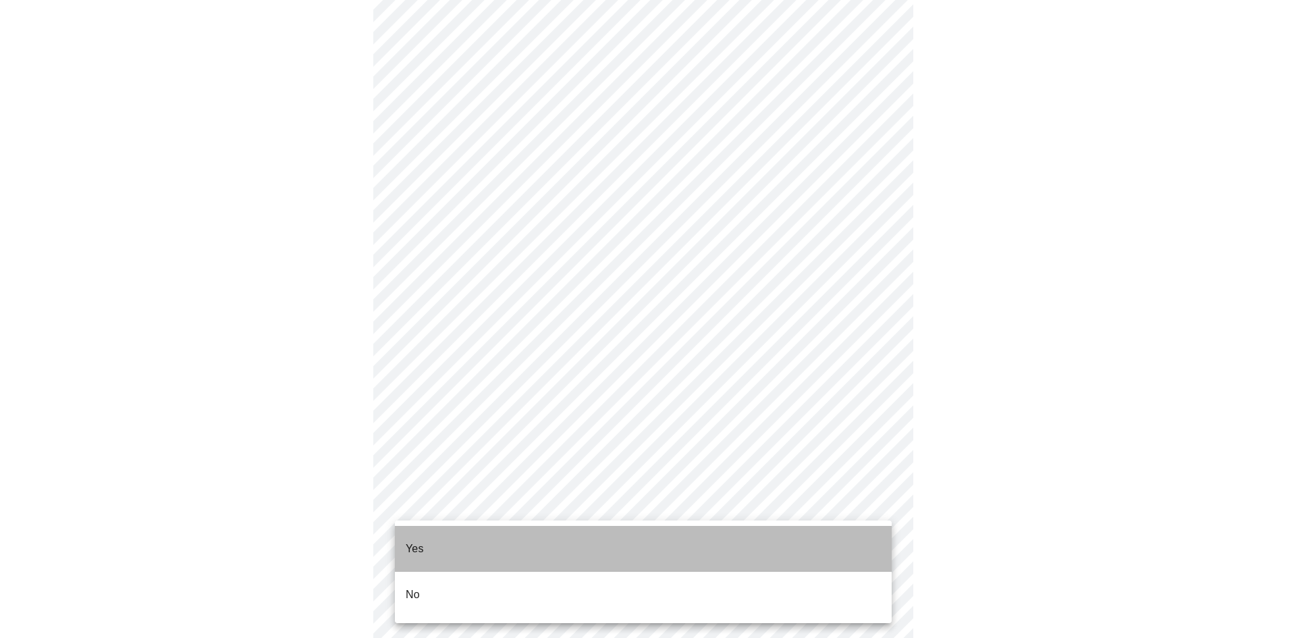
click at [842, 539] on li "Yes" at bounding box center [643, 549] width 497 height 46
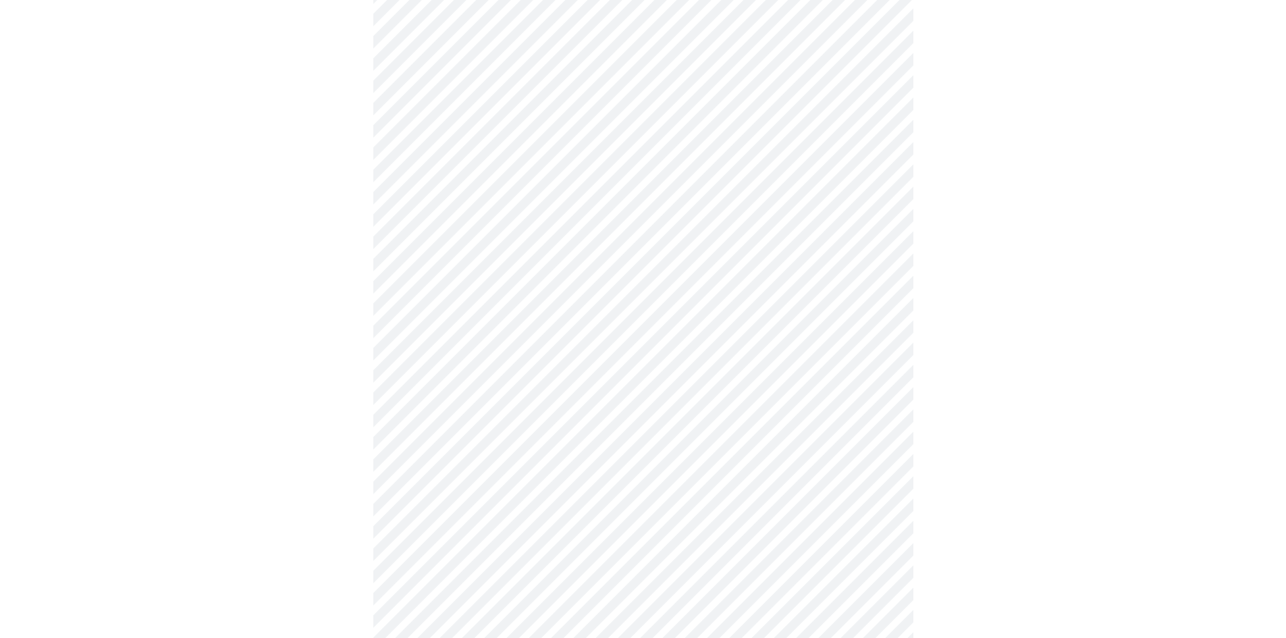
scroll to position [3263, 0]
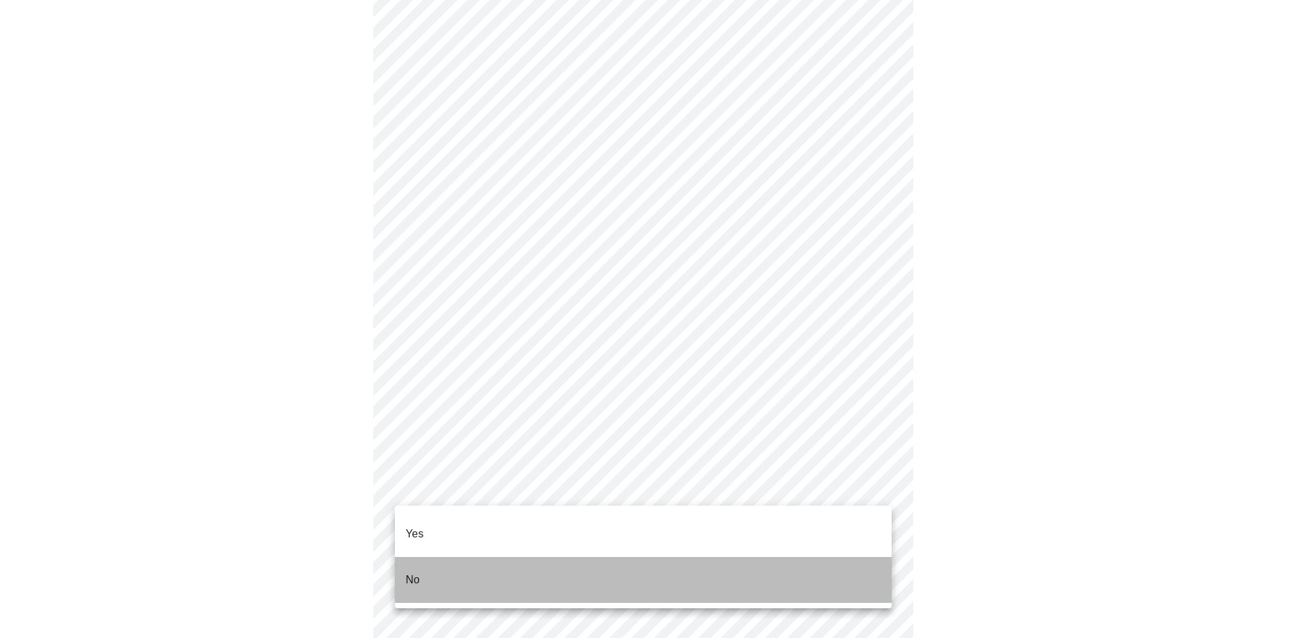
click at [828, 563] on li "No" at bounding box center [643, 580] width 497 height 46
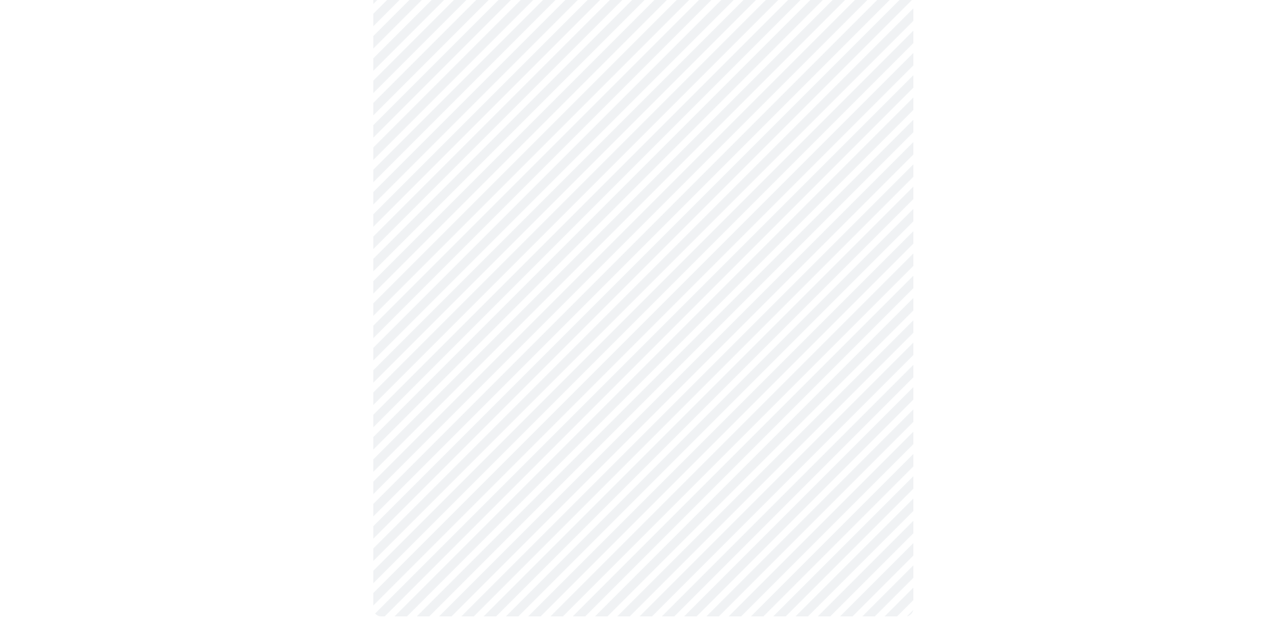
scroll to position [0, 0]
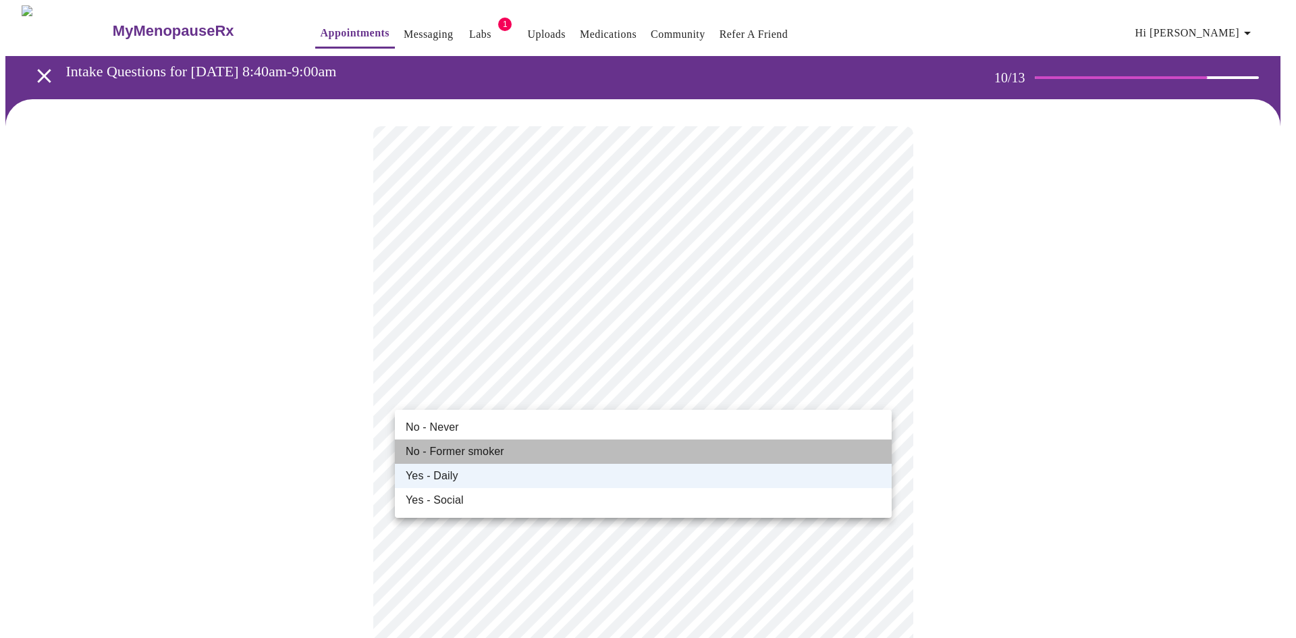
click at [600, 458] on li "No - Former smoker" at bounding box center [643, 452] width 497 height 24
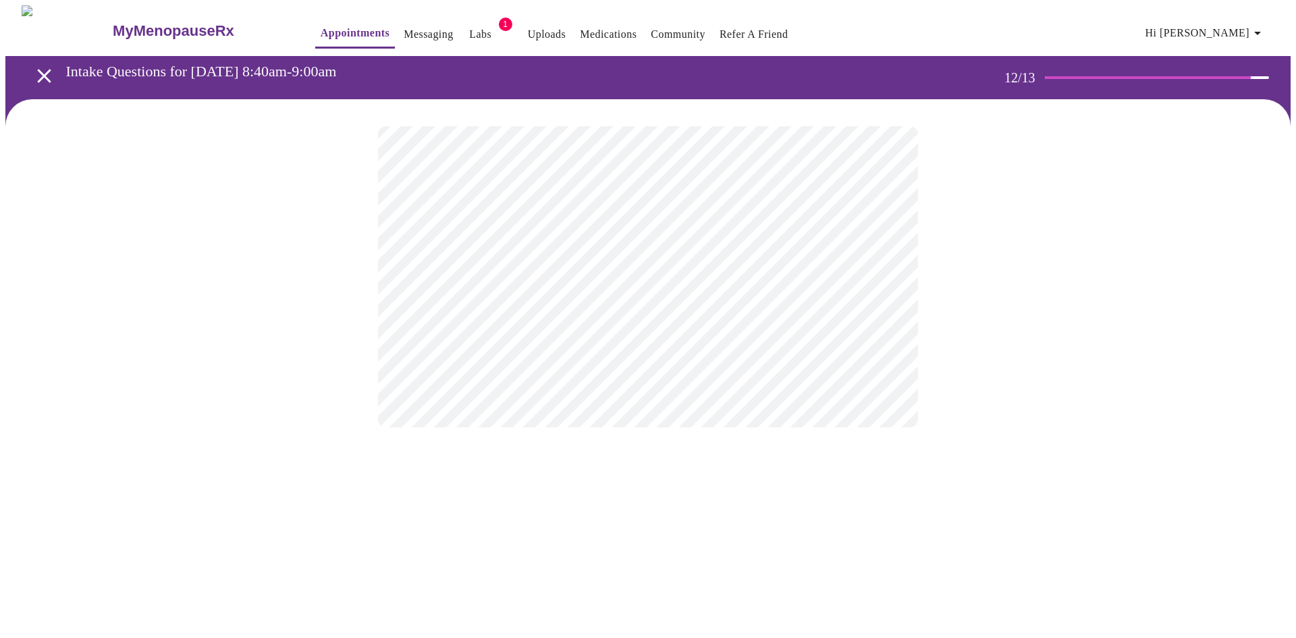
click at [829, 285] on body "MyMenopauseRx Appointments Messaging Labs 1 Uploads Medications Community Refer…" at bounding box center [648, 229] width 1286 height 449
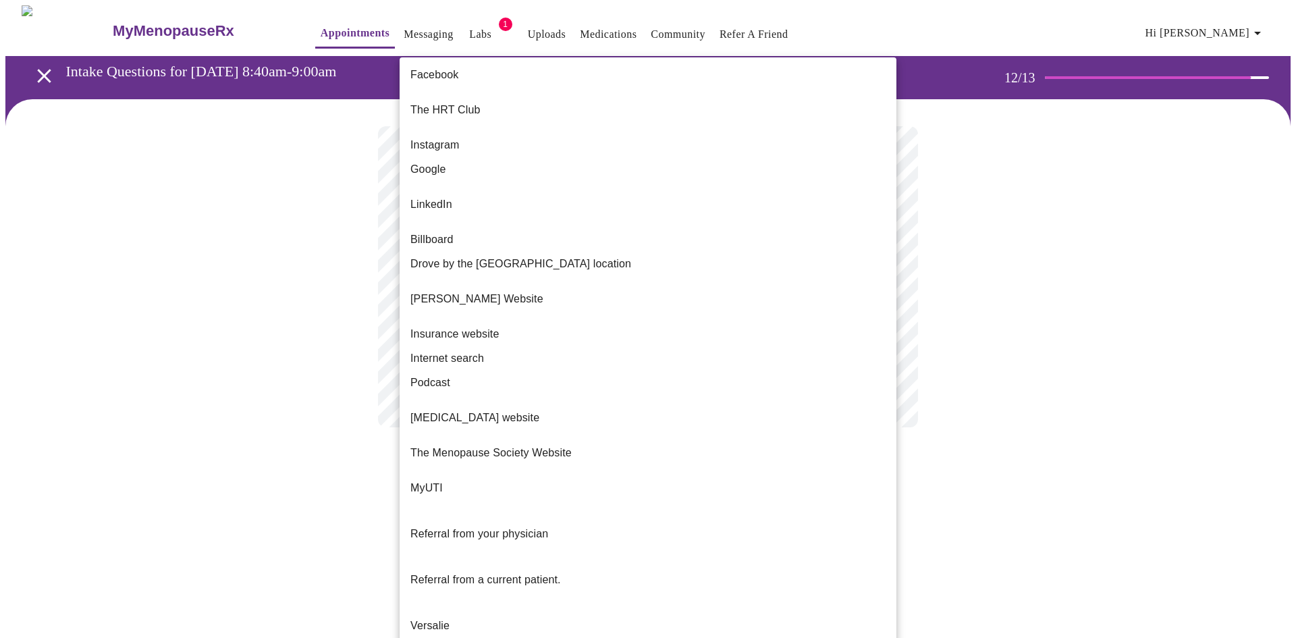
click at [461, 350] on span "Internet search" at bounding box center [447, 358] width 74 height 16
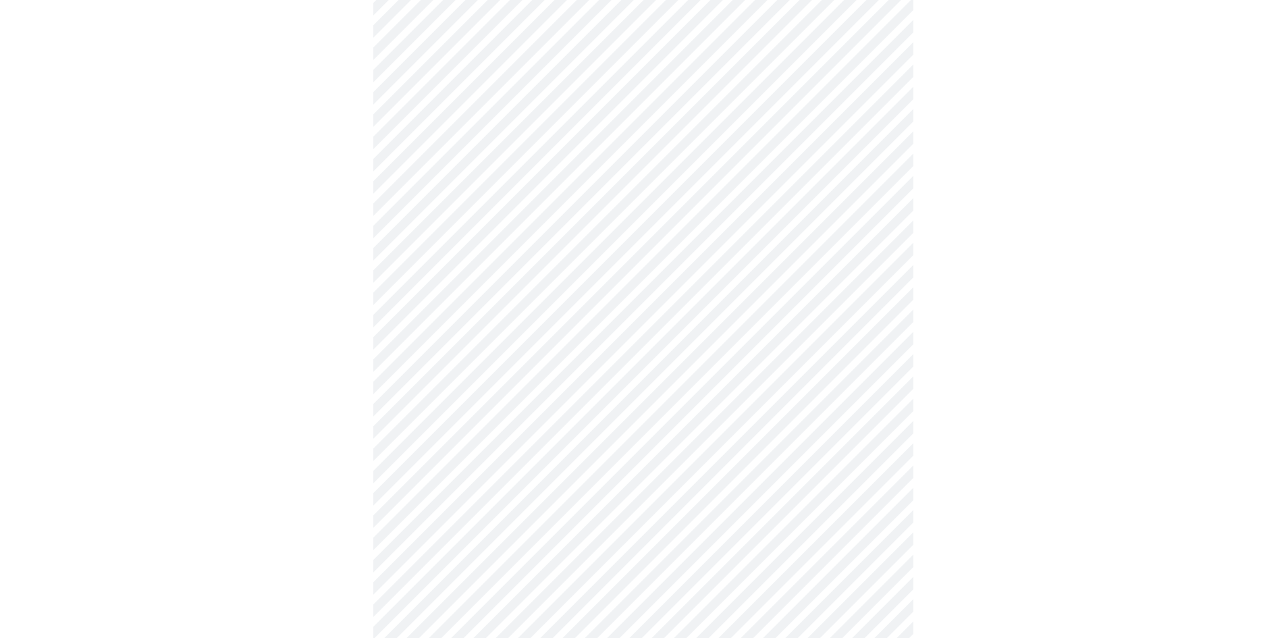
scroll to position [225, 0]
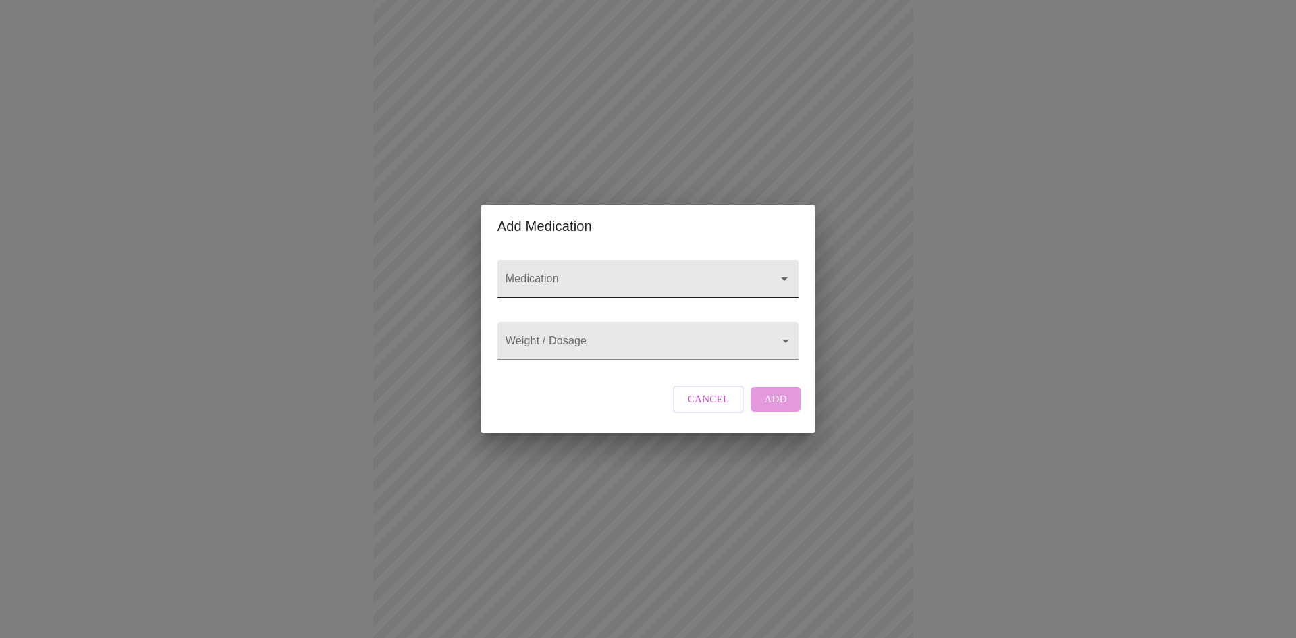
click at [704, 273] on input "Medication" at bounding box center [629, 285] width 252 height 25
type input "p"
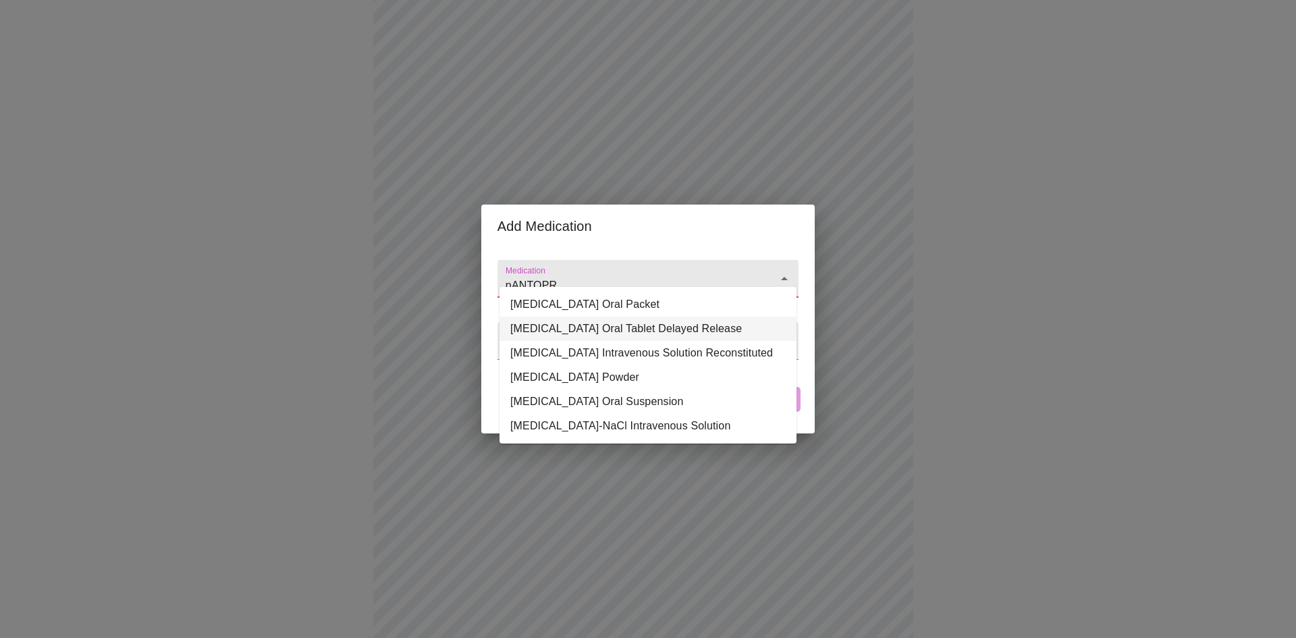
click at [654, 327] on li "[MEDICAL_DATA] Oral Tablet Delayed Release" at bounding box center [648, 329] width 297 height 24
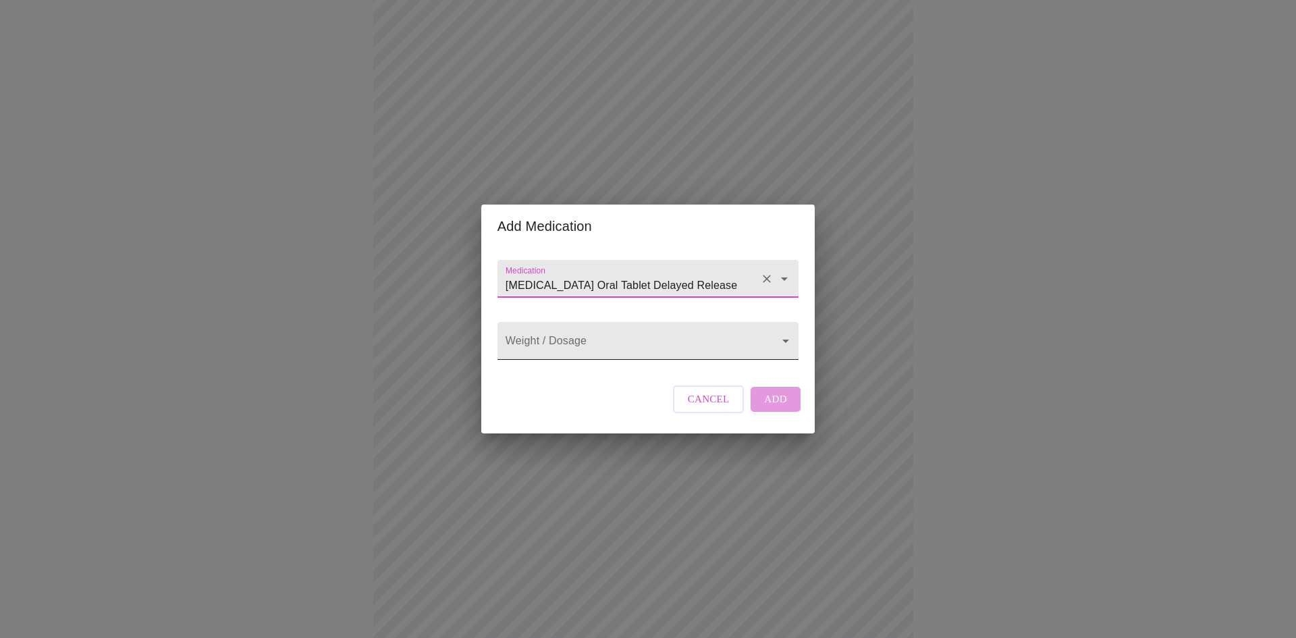
type input "[MEDICAL_DATA] Oral Tablet Delayed Release"
click at [661, 335] on body "MyMenopauseRx Appointments Messaging Labs 1 Uploads Medications Community Refer…" at bounding box center [648, 474] width 1286 height 1387
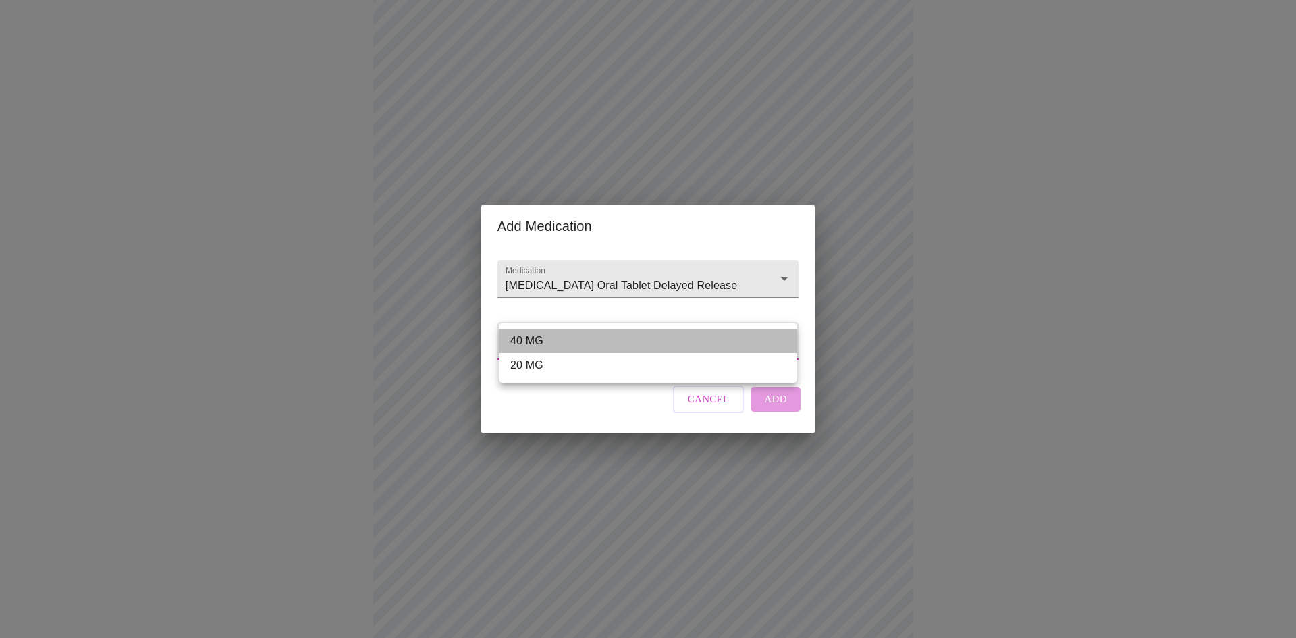
click at [658, 340] on li "40 MG" at bounding box center [648, 341] width 297 height 24
type input "40 MG"
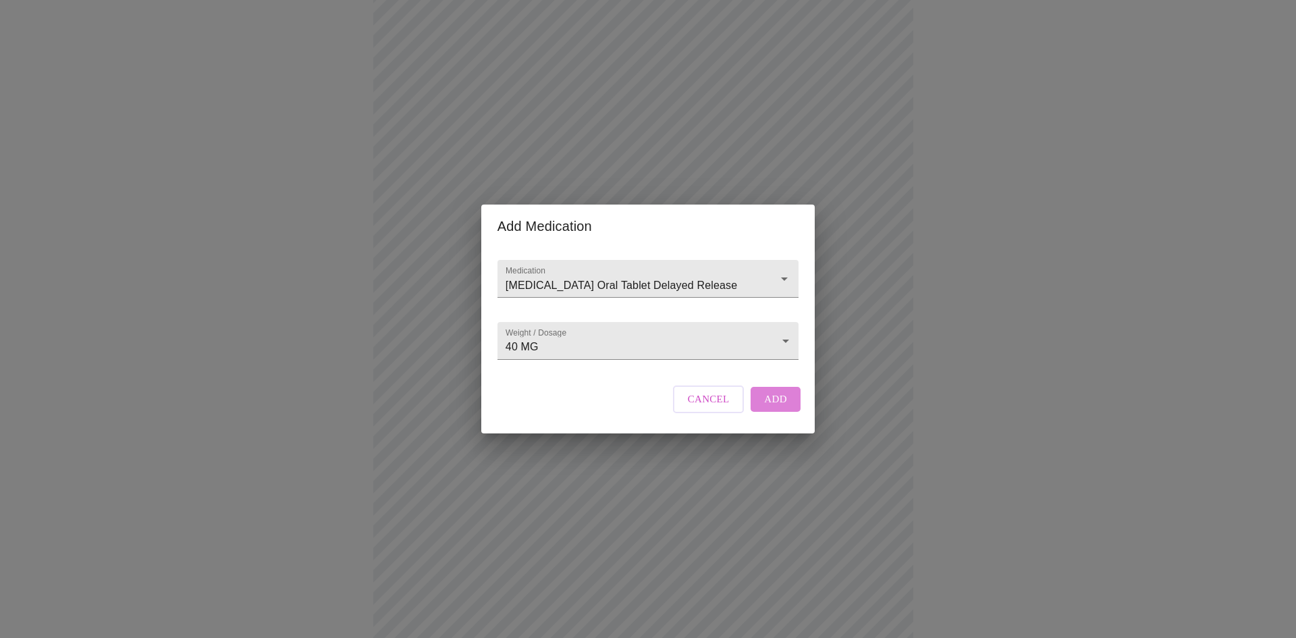
click at [780, 408] on span "Add" at bounding box center [775, 399] width 23 height 18
click at [567, 275] on input "Medication" at bounding box center [629, 285] width 252 height 25
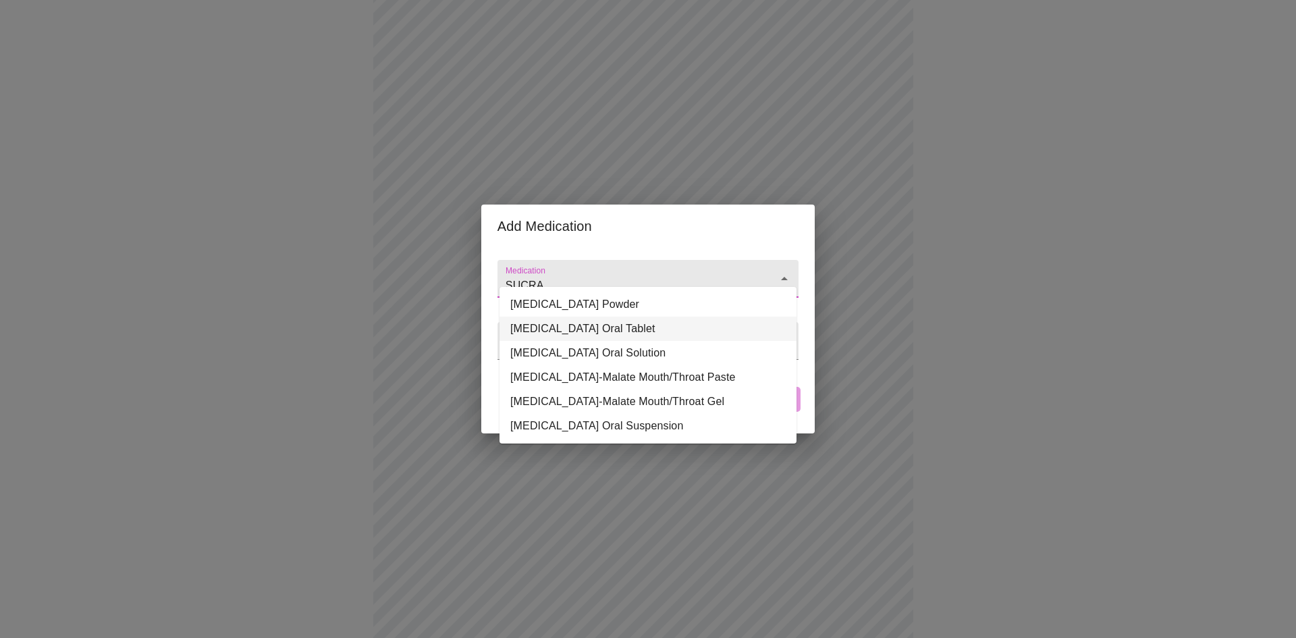
click at [588, 331] on li "[MEDICAL_DATA] Oral Tablet" at bounding box center [648, 329] width 297 height 24
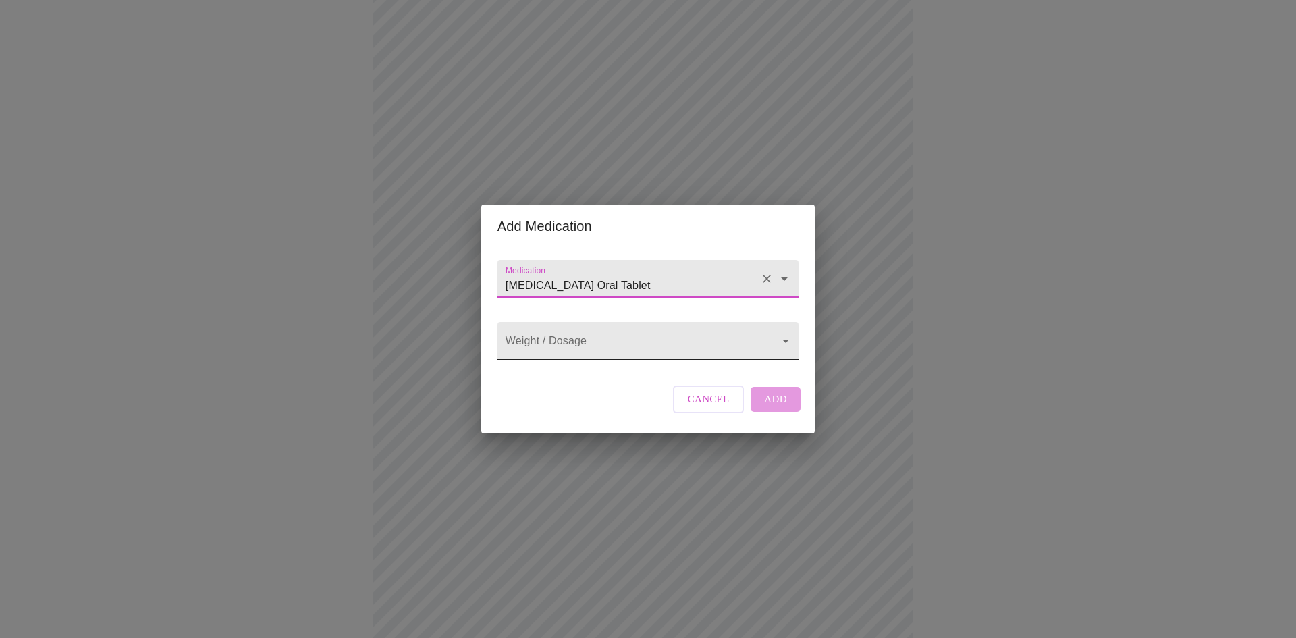
type input "[MEDICAL_DATA] Oral Tablet"
click at [593, 337] on body "MyMenopauseRx Appointments Messaging Labs 1 Uploads Medications Community Refer…" at bounding box center [648, 499] width 1286 height 1437
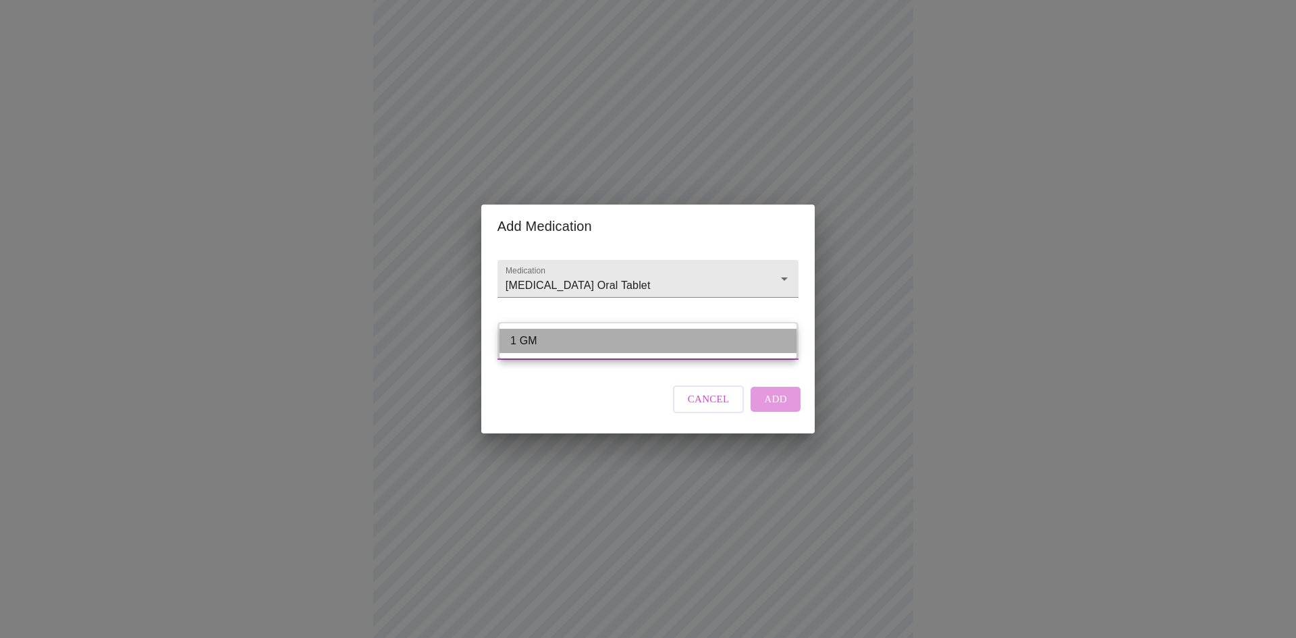
click at [593, 337] on li "1 GM" at bounding box center [648, 341] width 297 height 24
type input "1 GM"
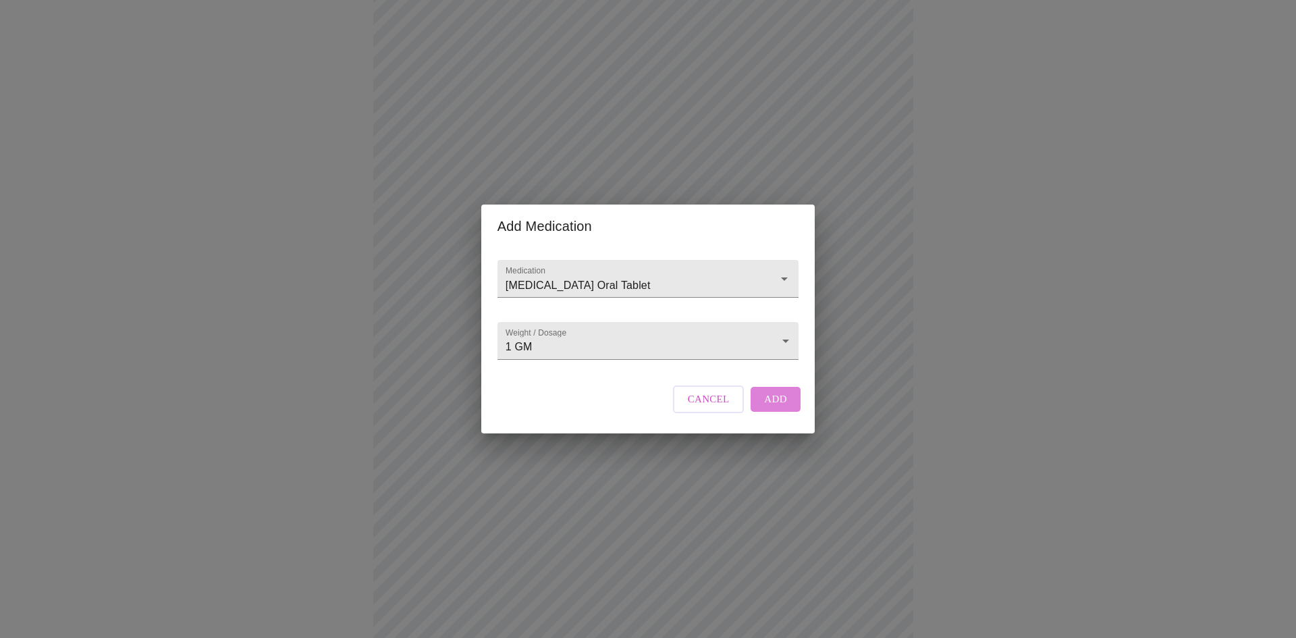
click at [788, 411] on button "Add" at bounding box center [776, 399] width 50 height 24
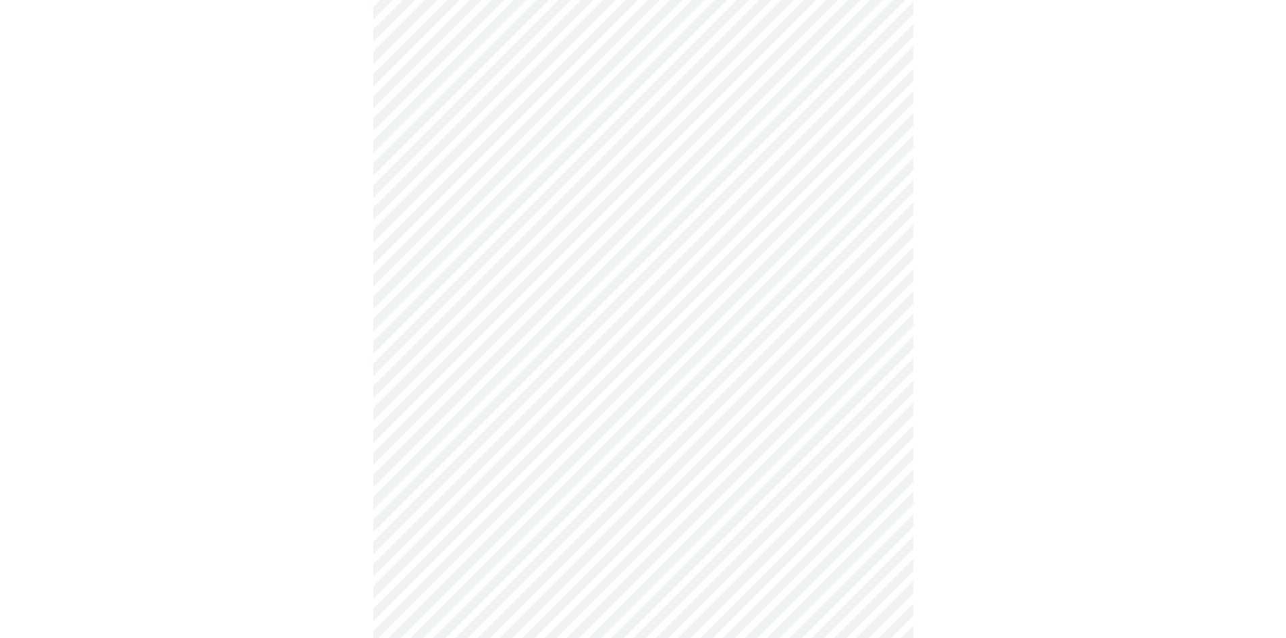
scroll to position [849, 0]
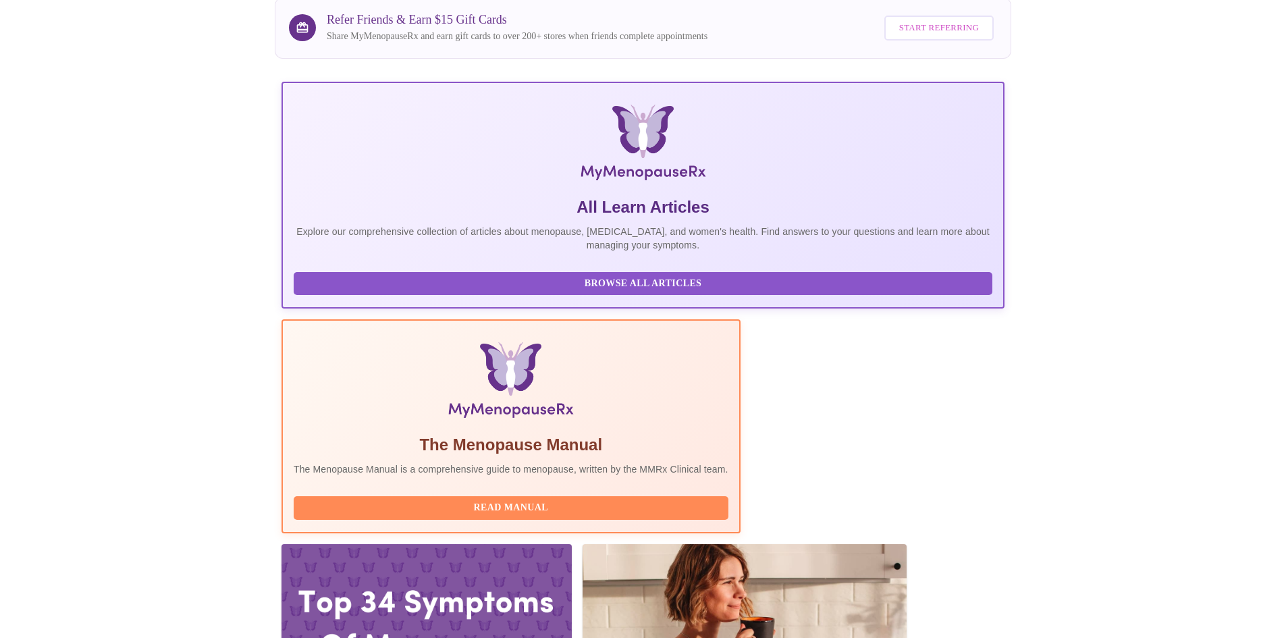
scroll to position [225, 0]
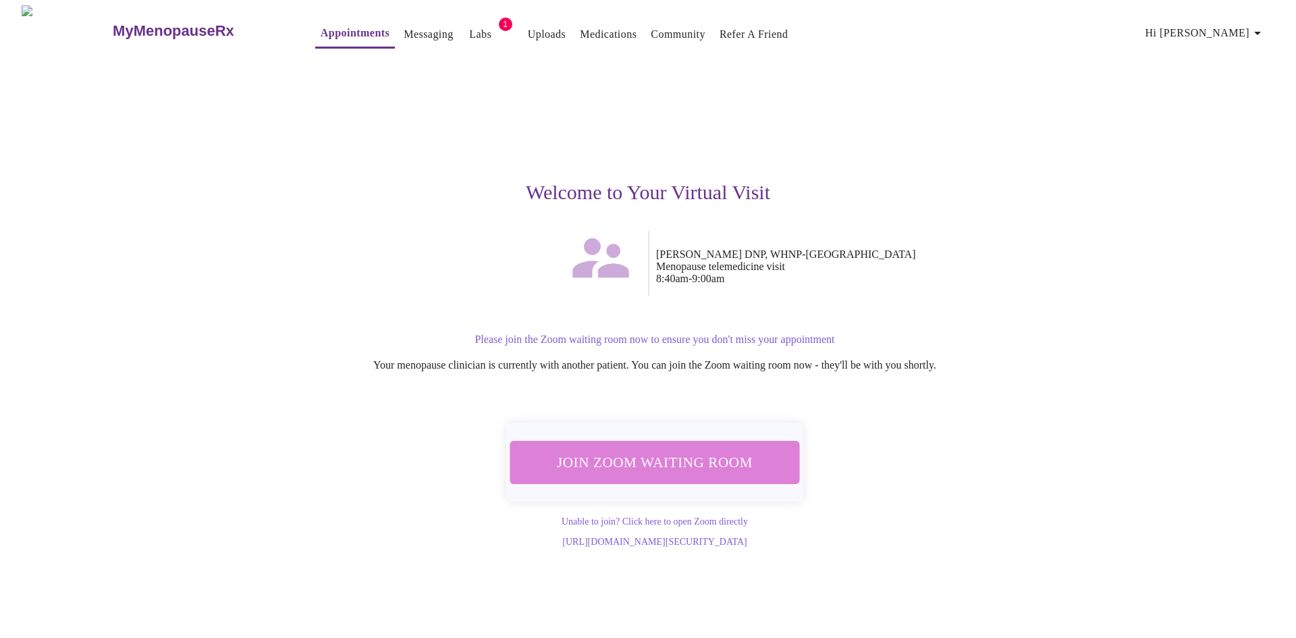
click at [704, 450] on span "Join Zoom Waiting Room" at bounding box center [655, 462] width 255 height 25
